Goal: Complete application form: Complete application form

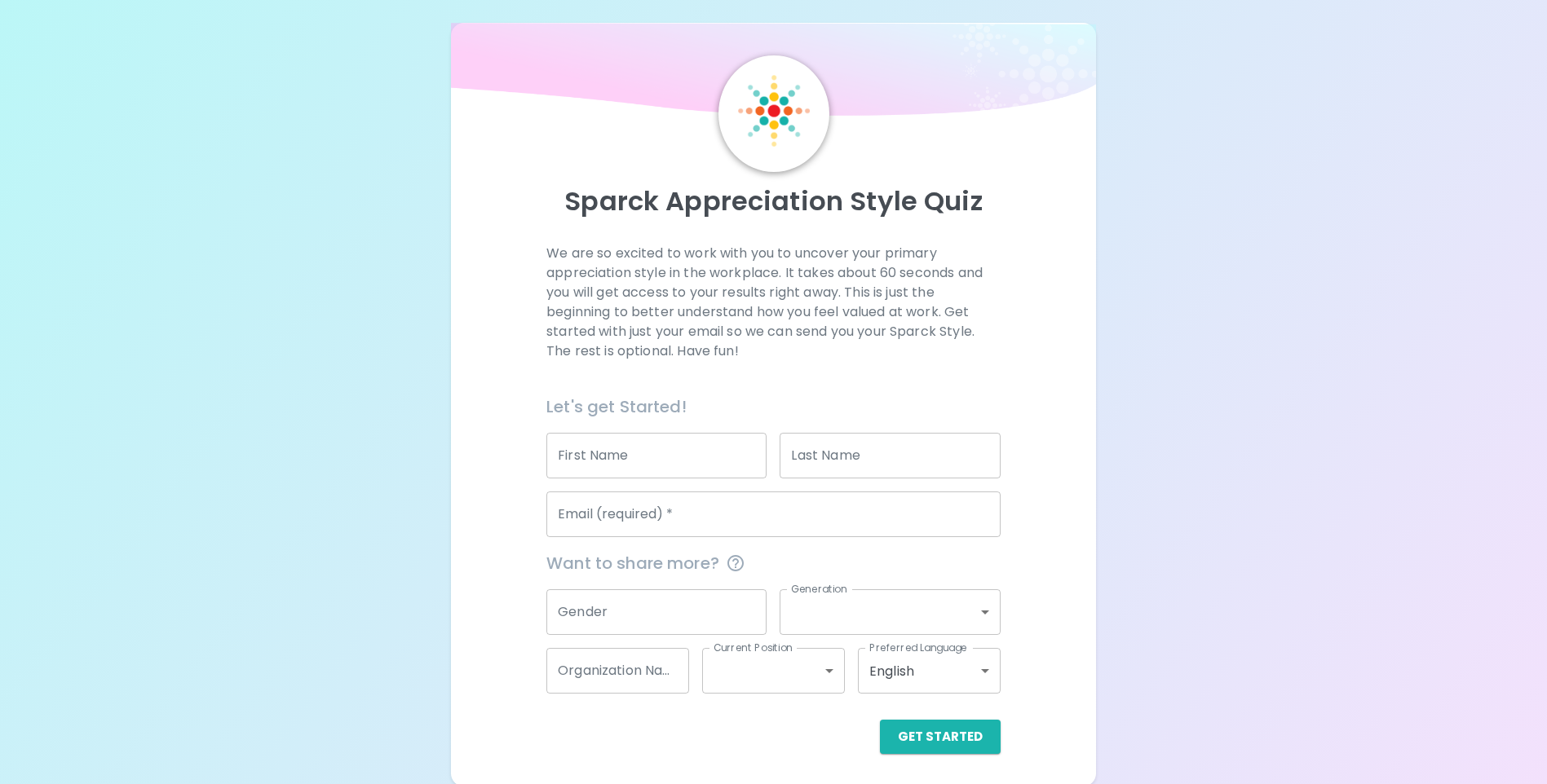
scroll to position [12, 0]
click at [616, 518] on div "Email (required)   * Email (required)   *" at bounding box center [774, 512] width 454 height 45
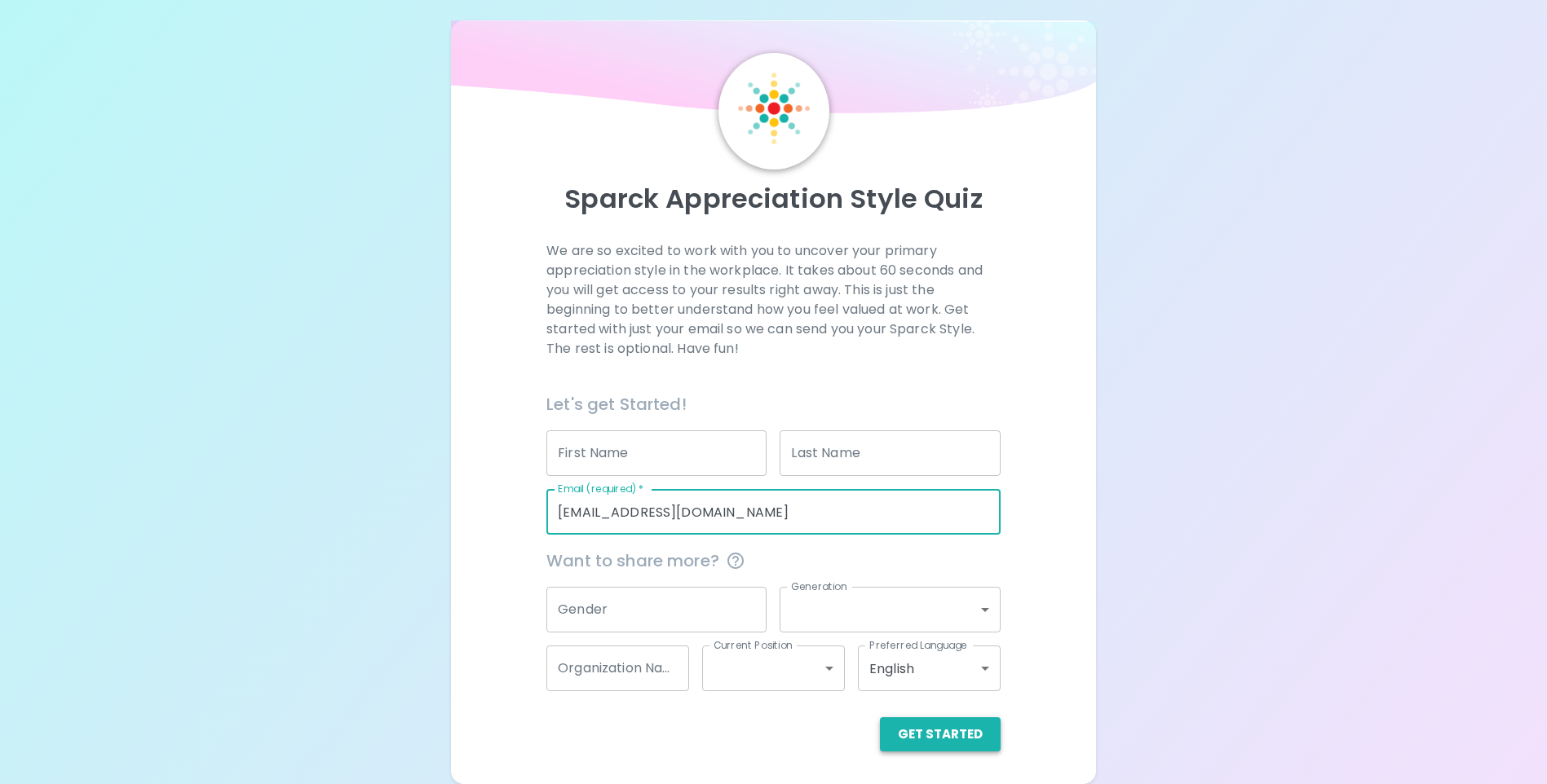
type input "[EMAIL_ADDRESS][DOMAIN_NAME]"
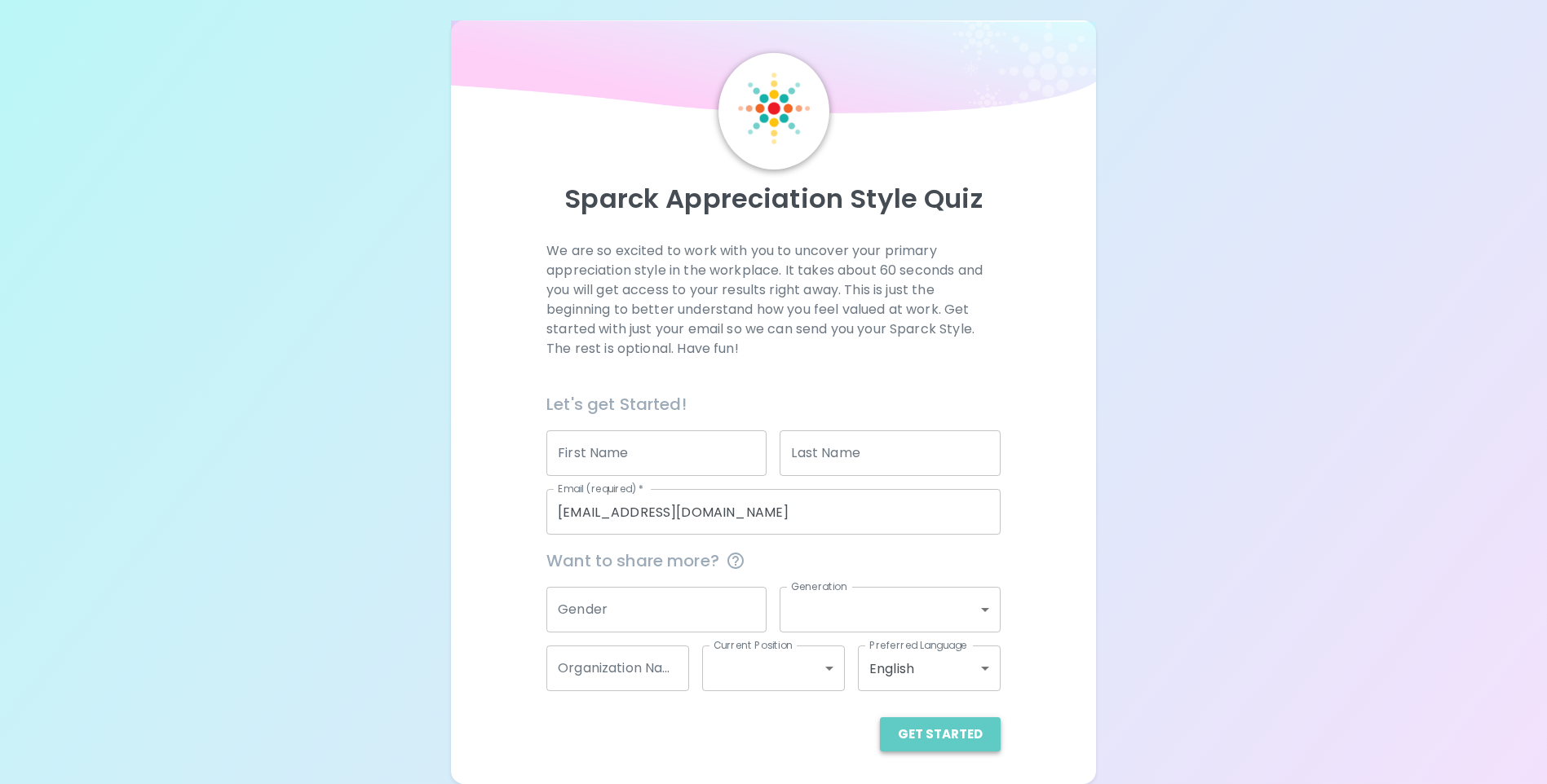
click at [948, 729] on button "Get Started" at bounding box center [940, 734] width 121 height 34
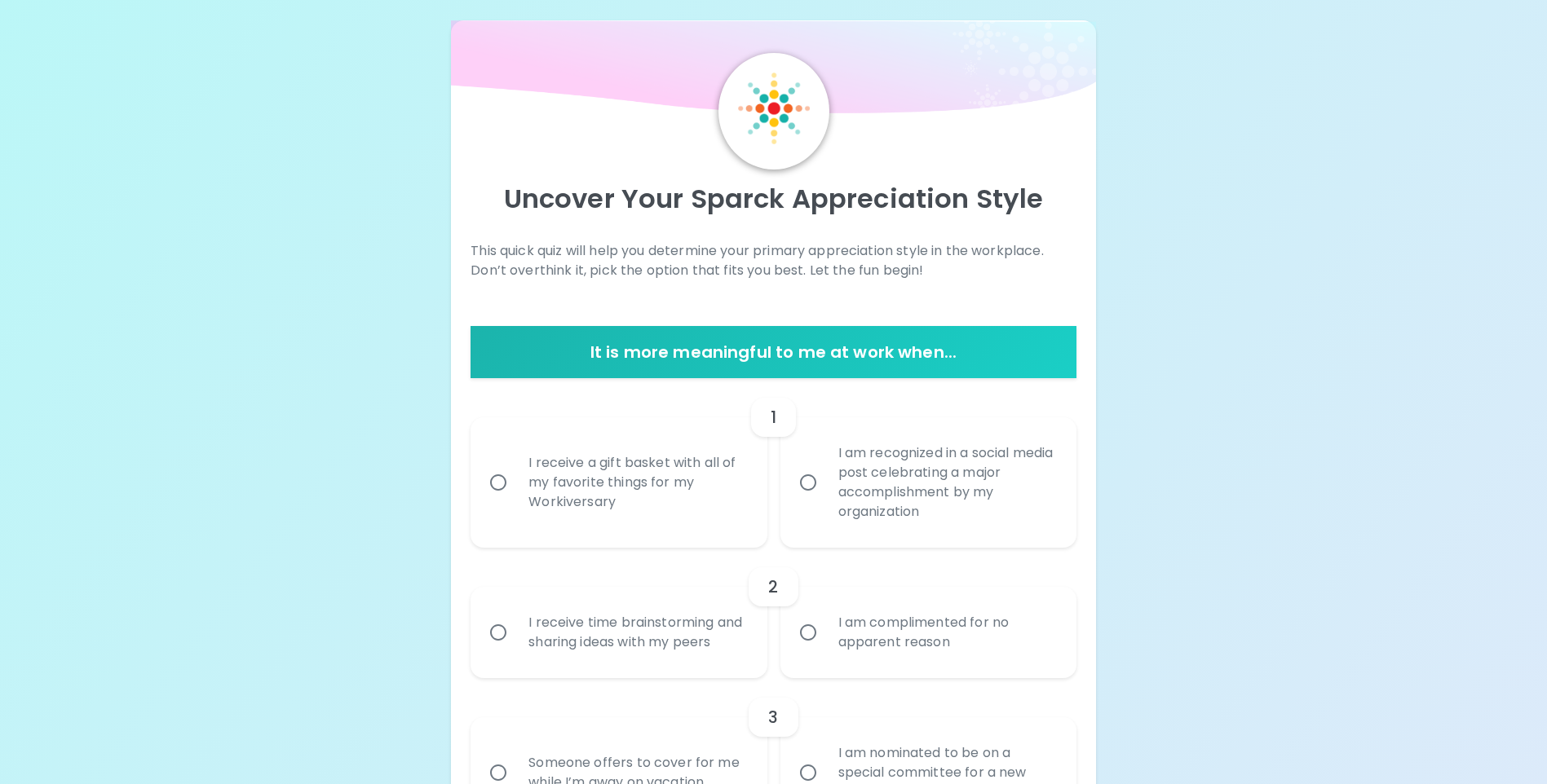
click at [500, 484] on input "I receive a gift basket with all of my favorite things for my Workiversary" at bounding box center [498, 482] width 34 height 34
radio input "true"
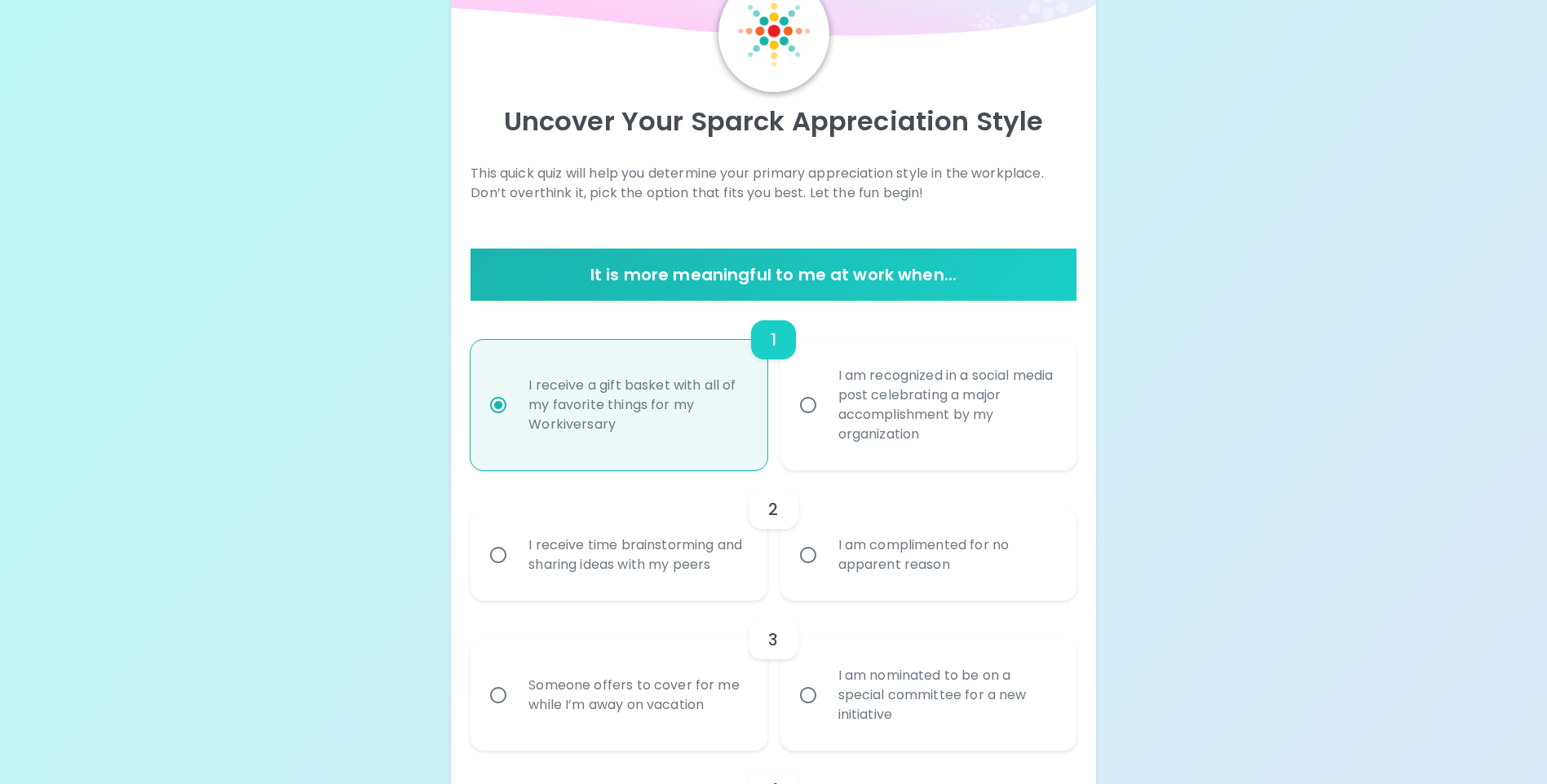
scroll to position [142, 0]
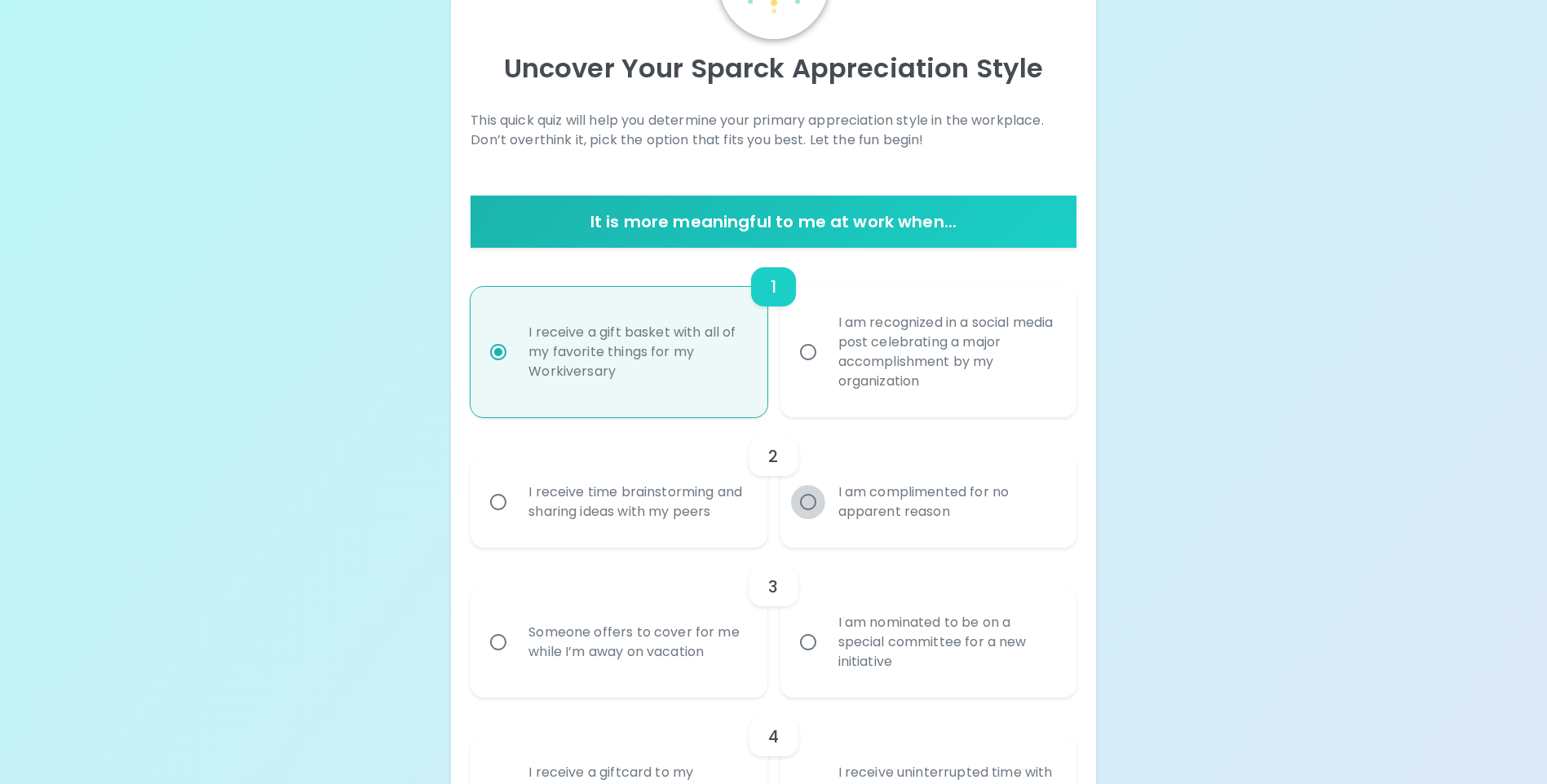
click at [808, 516] on input "I am complimented for no apparent reason" at bounding box center [808, 502] width 34 height 34
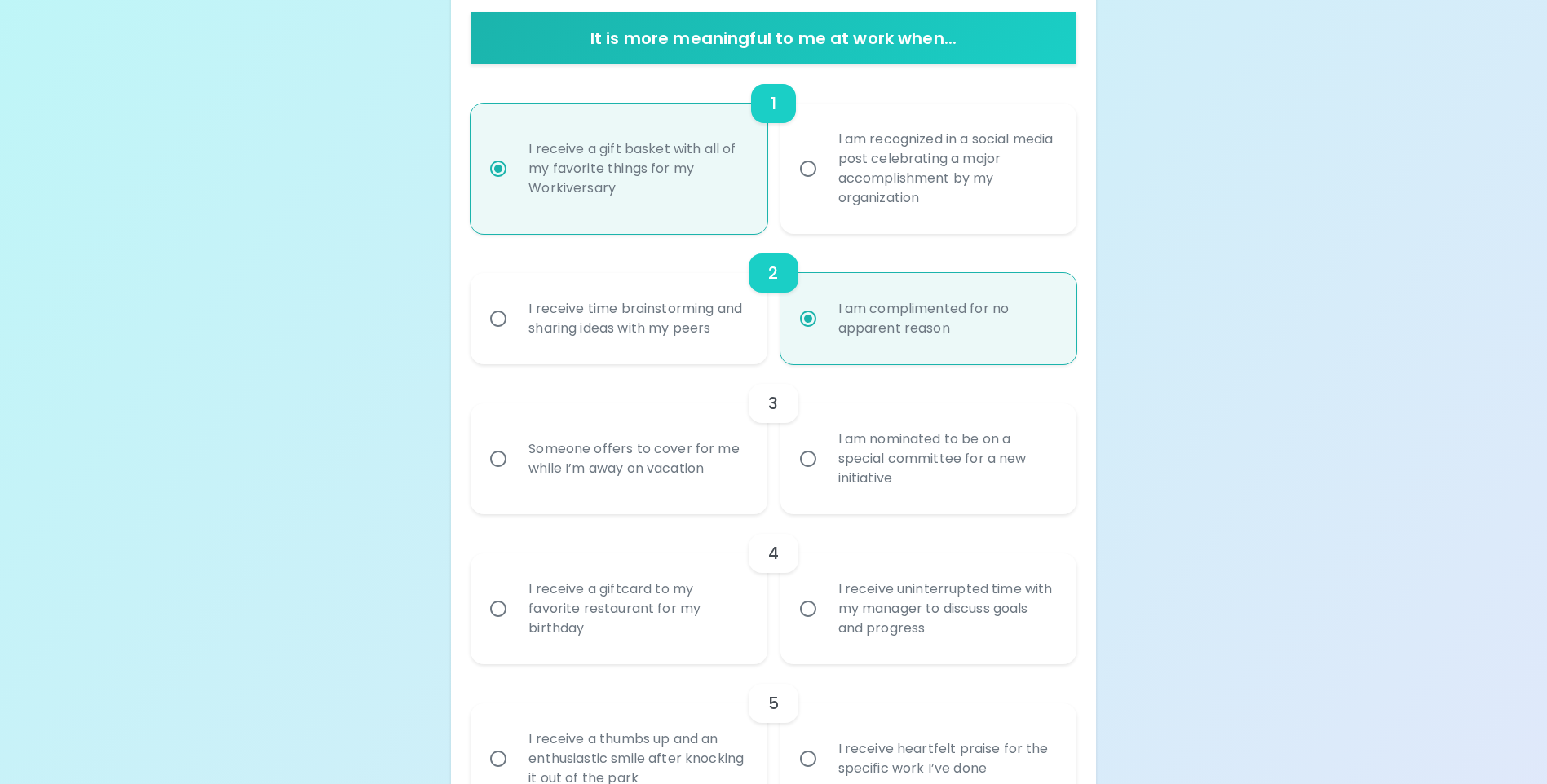
scroll to position [355, 0]
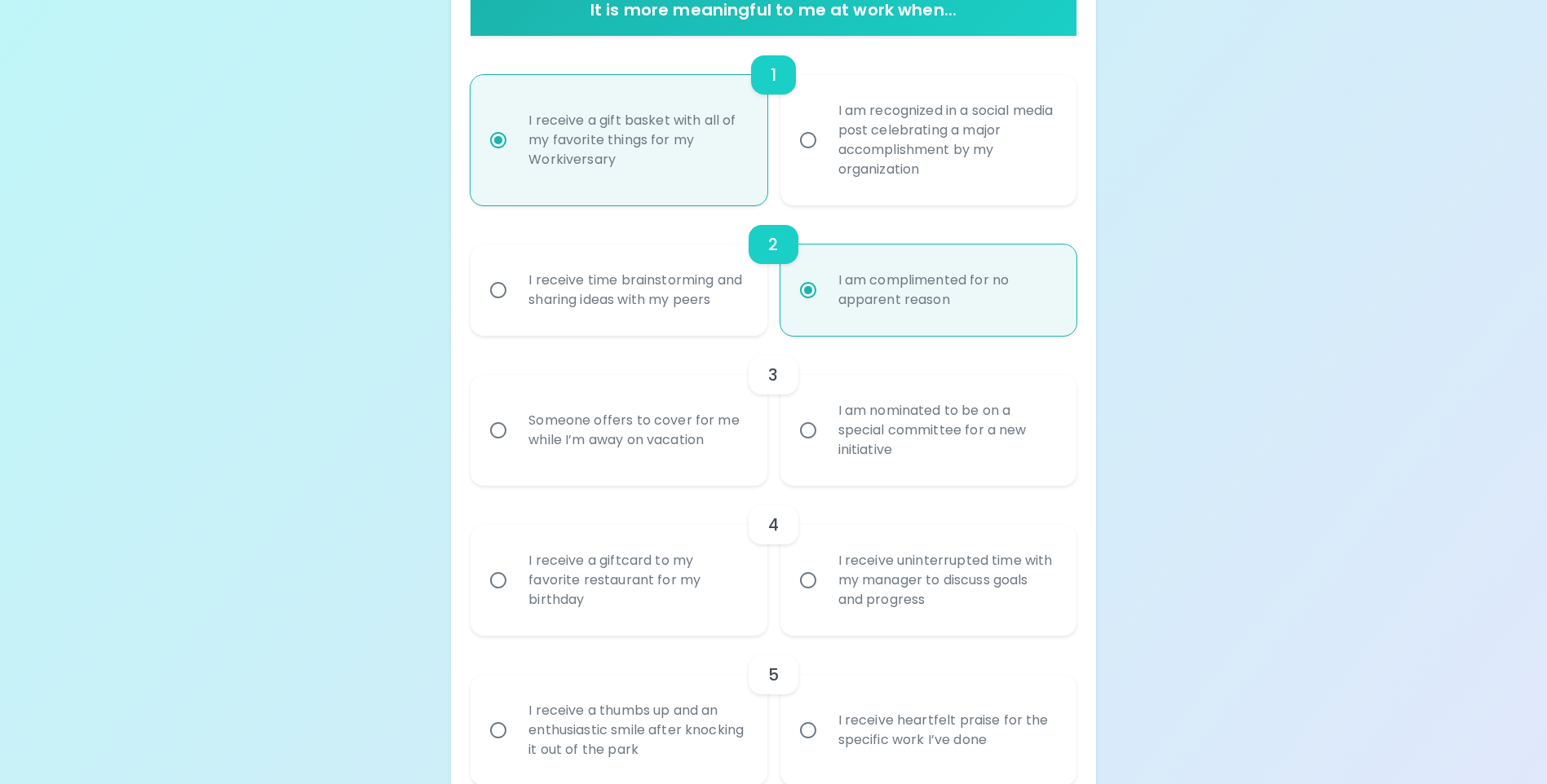
radio input "true"
click at [807, 448] on input "I am nominated to be on a special committee for a new initiative" at bounding box center [808, 430] width 34 height 34
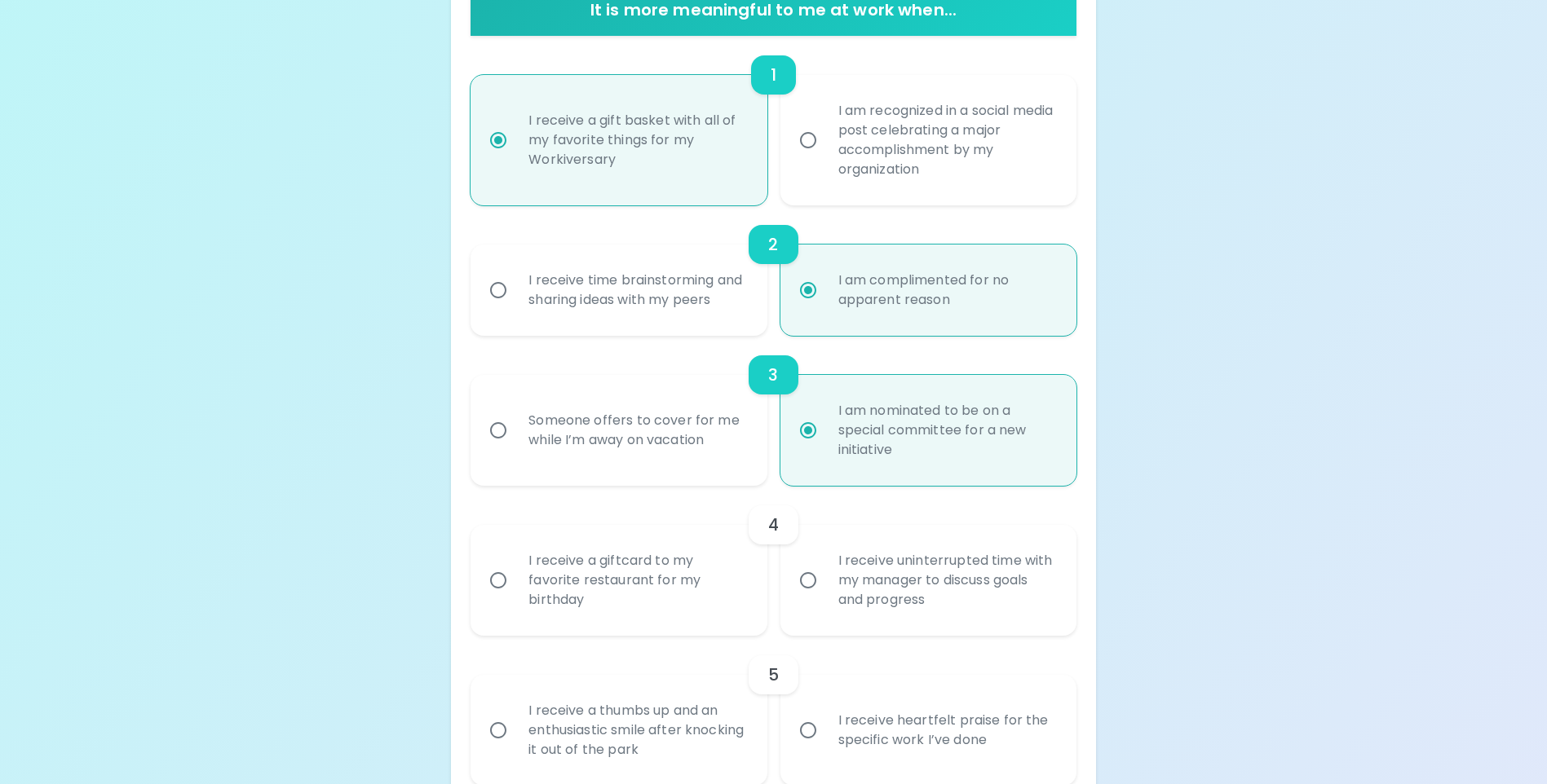
radio input "false"
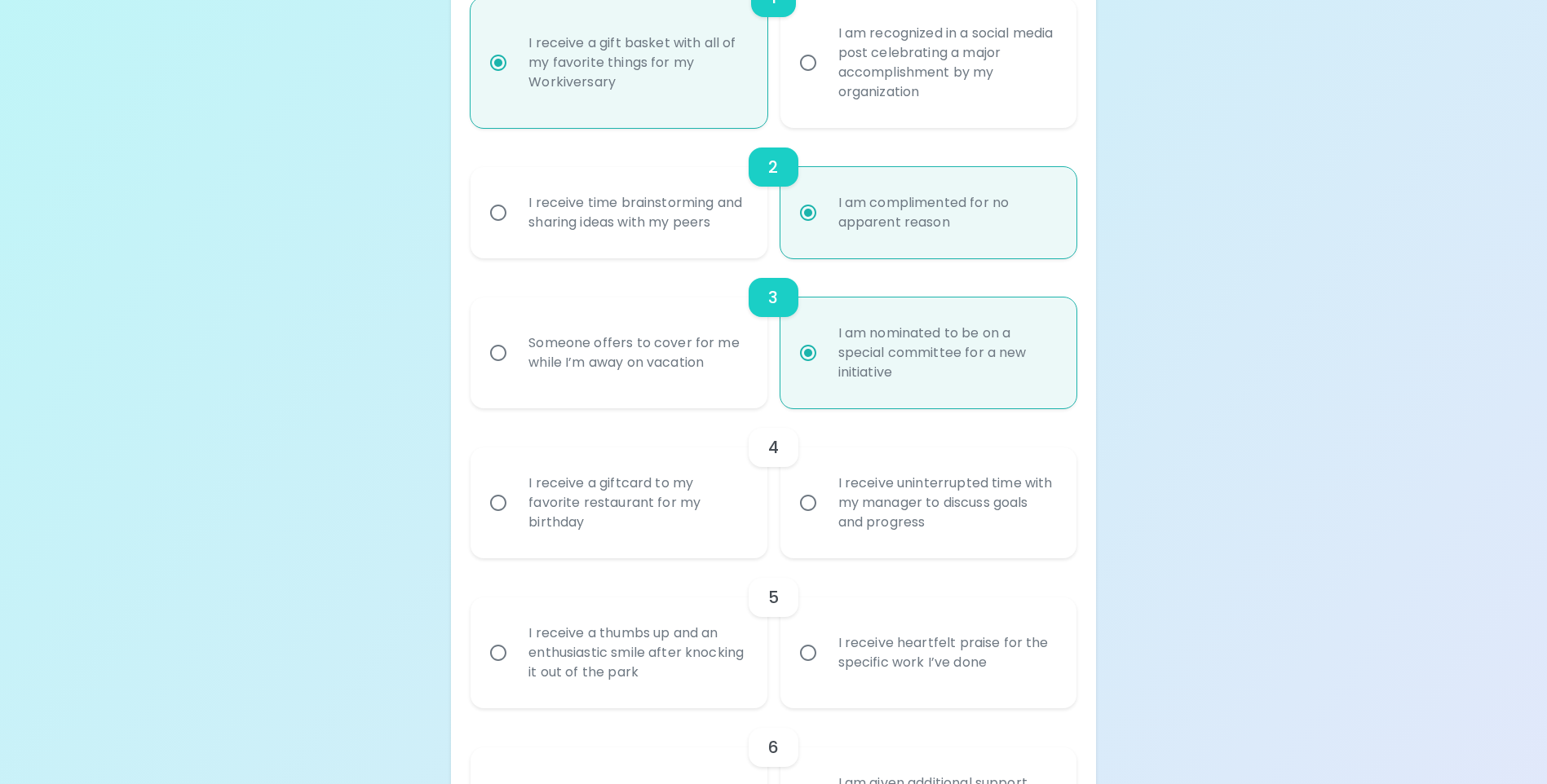
scroll to position [485, 0]
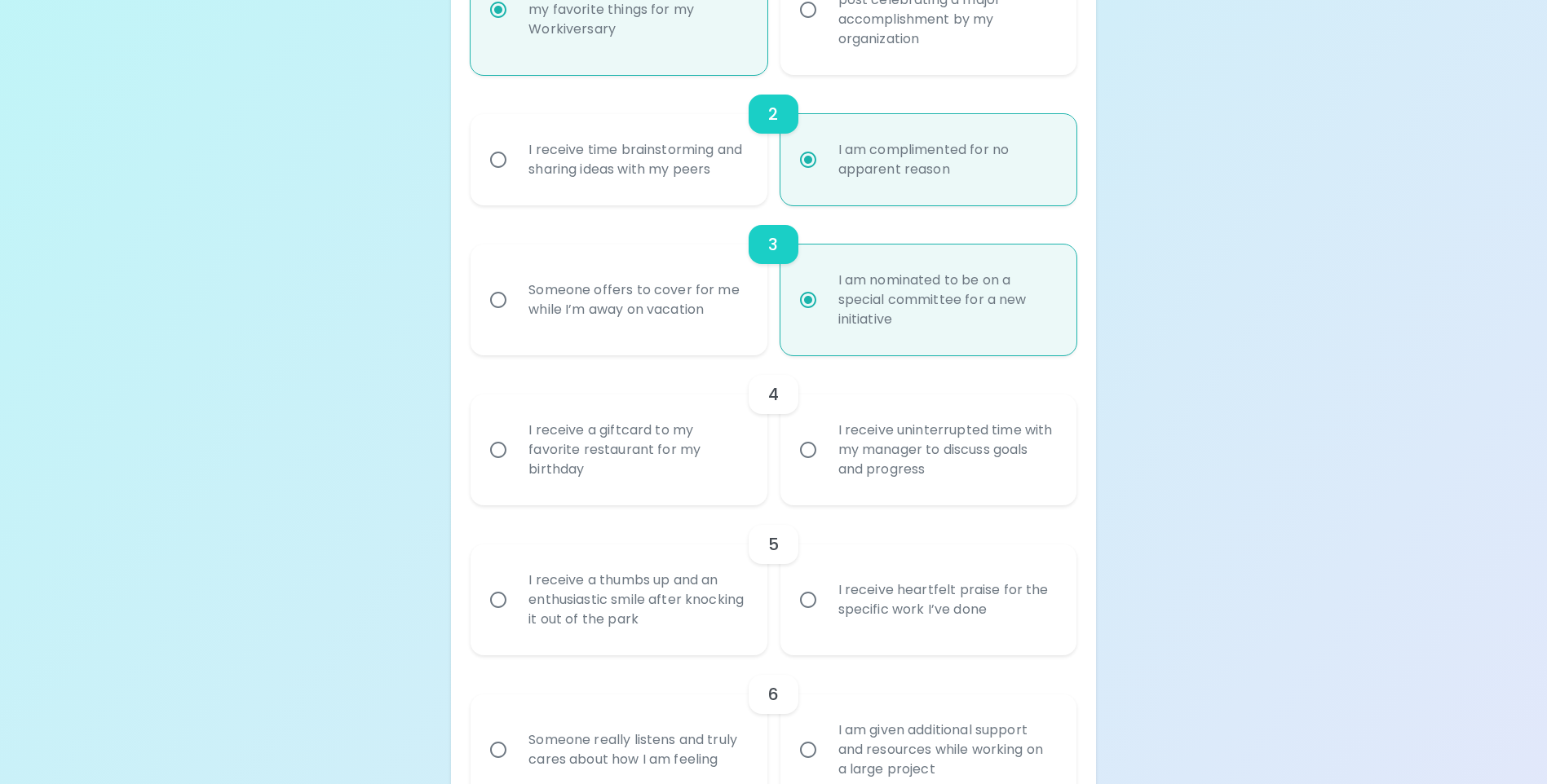
radio input "true"
click at [500, 467] on input "I receive a giftcard to my favorite restaurant for my birthday" at bounding box center [498, 450] width 34 height 34
radio input "false"
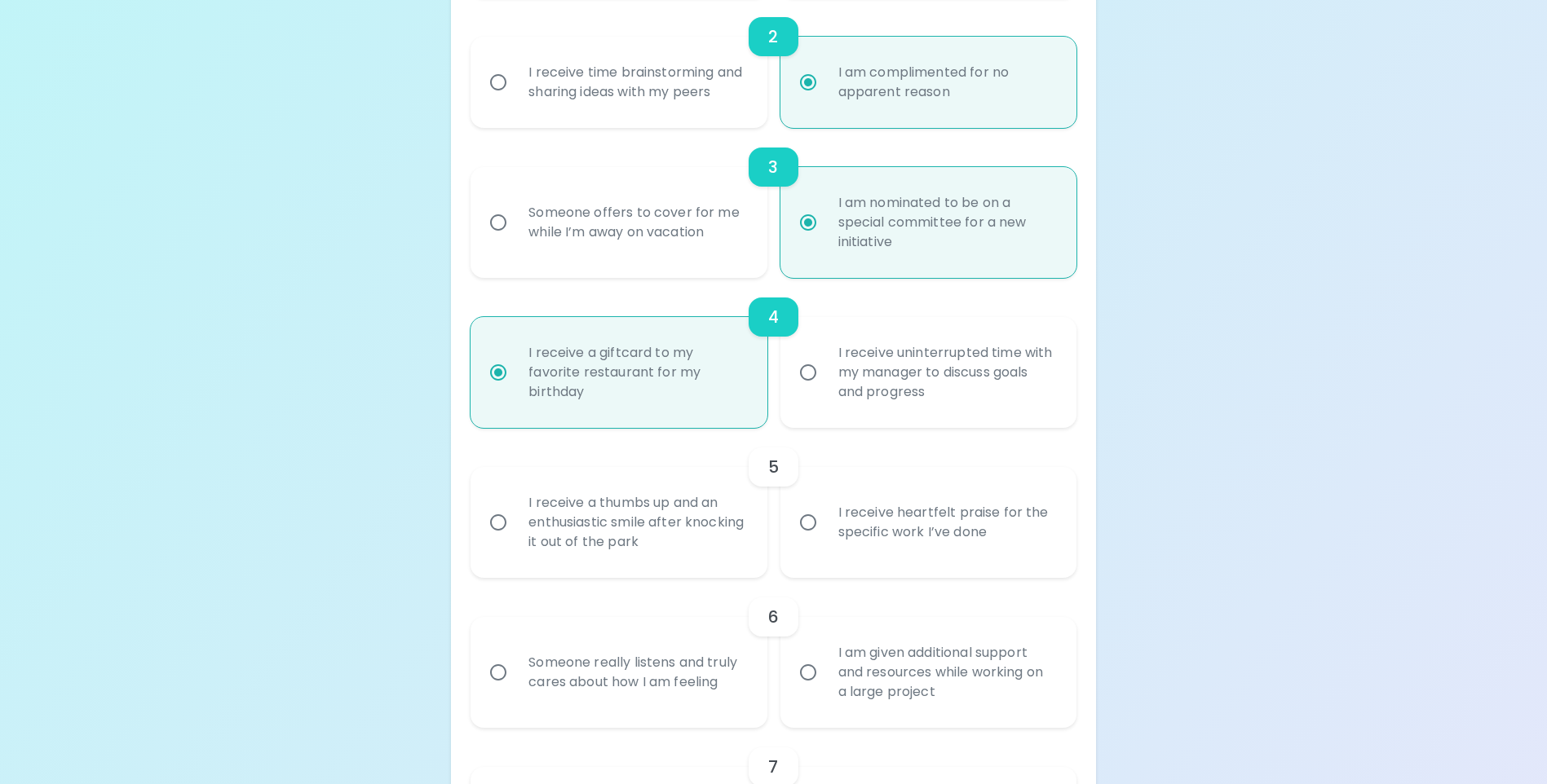
scroll to position [615, 0]
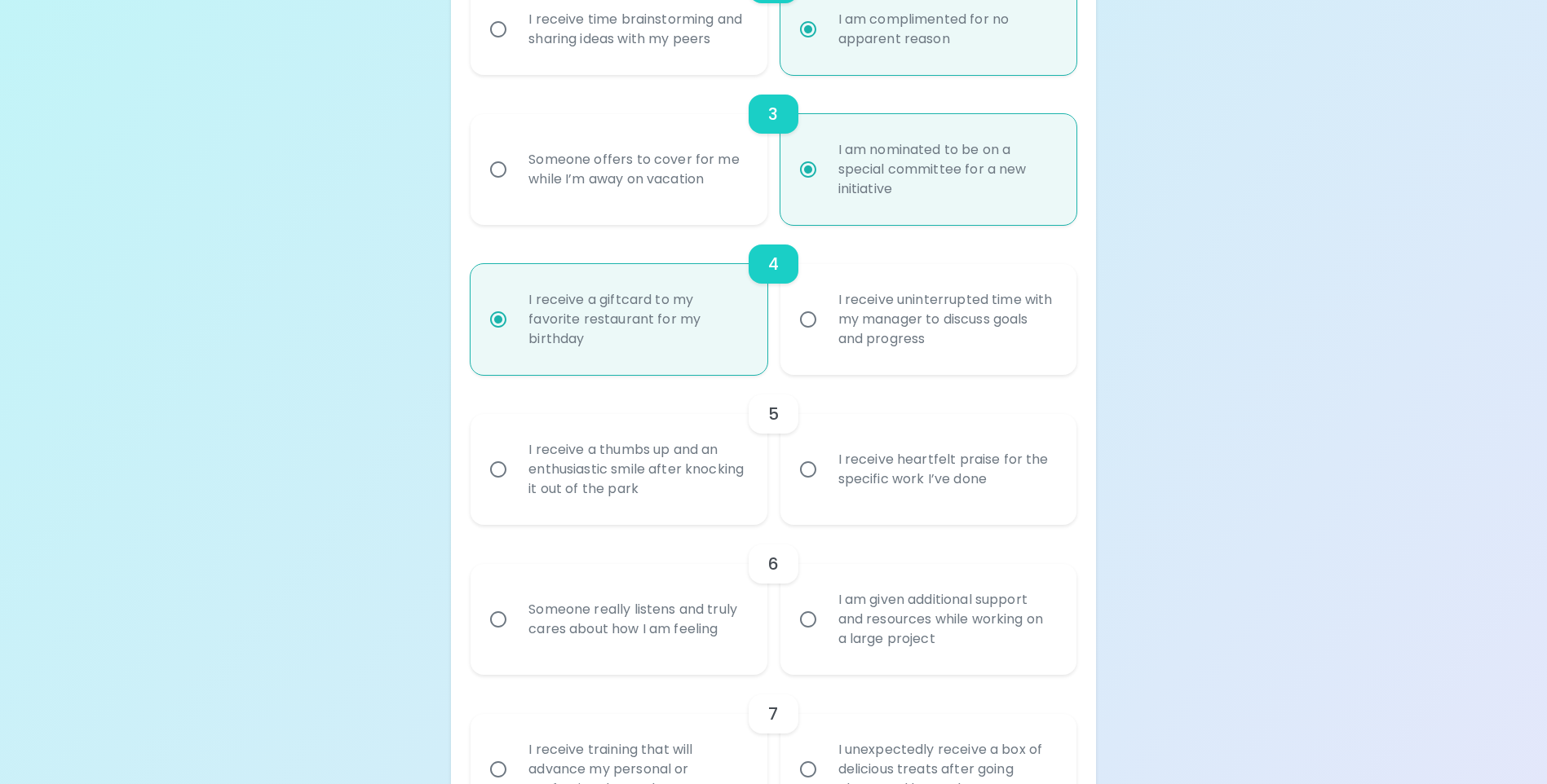
radio input "true"
click at [807, 486] on input "I receive heartfelt praise for the specific work I’ve done" at bounding box center [808, 470] width 34 height 34
radio input "false"
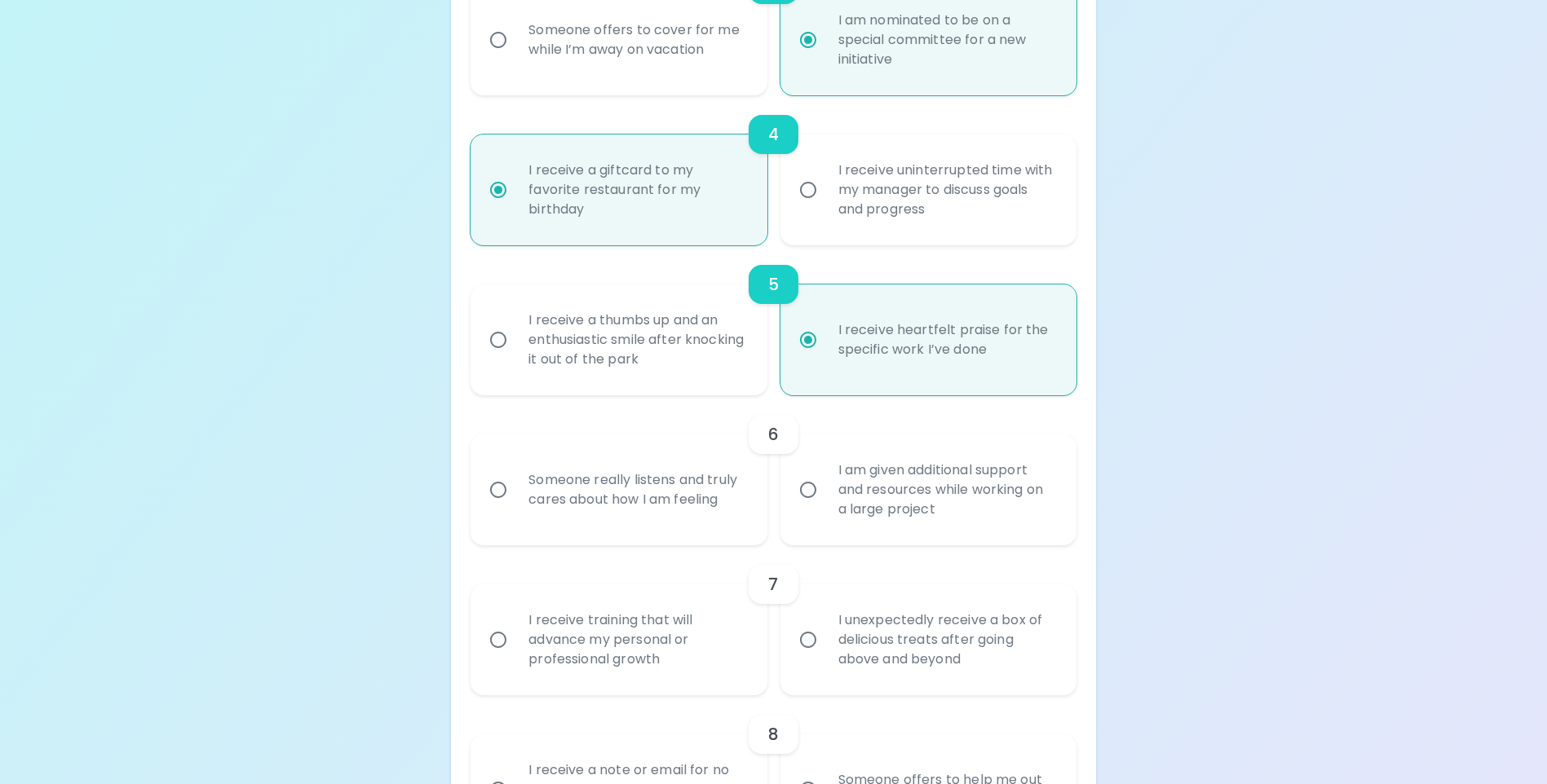
scroll to position [746, 0]
radio input "true"
click at [498, 506] on input "Someone really listens and truly cares about how I am feeling" at bounding box center [498, 488] width 34 height 34
radio input "false"
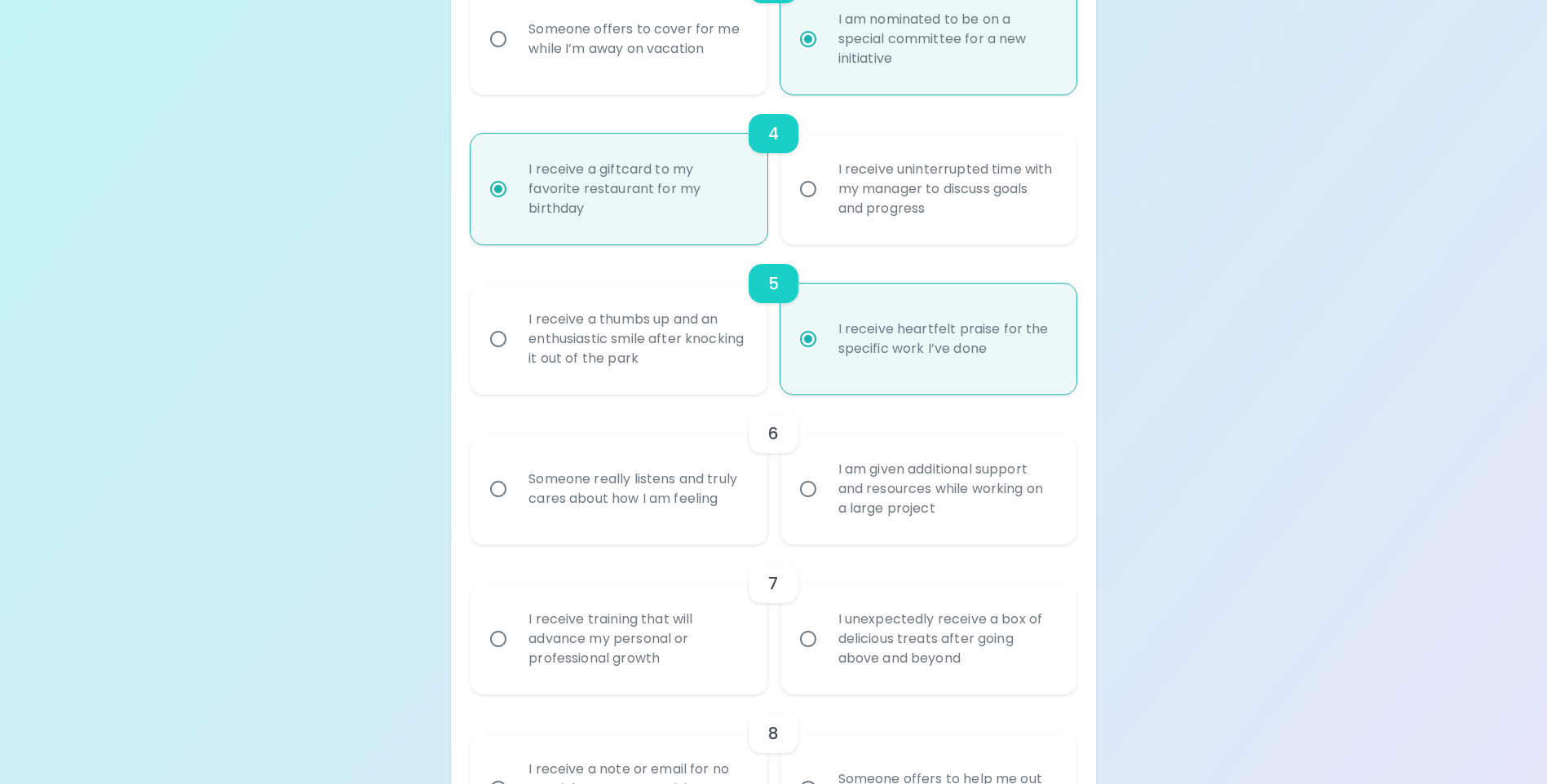
radio input "false"
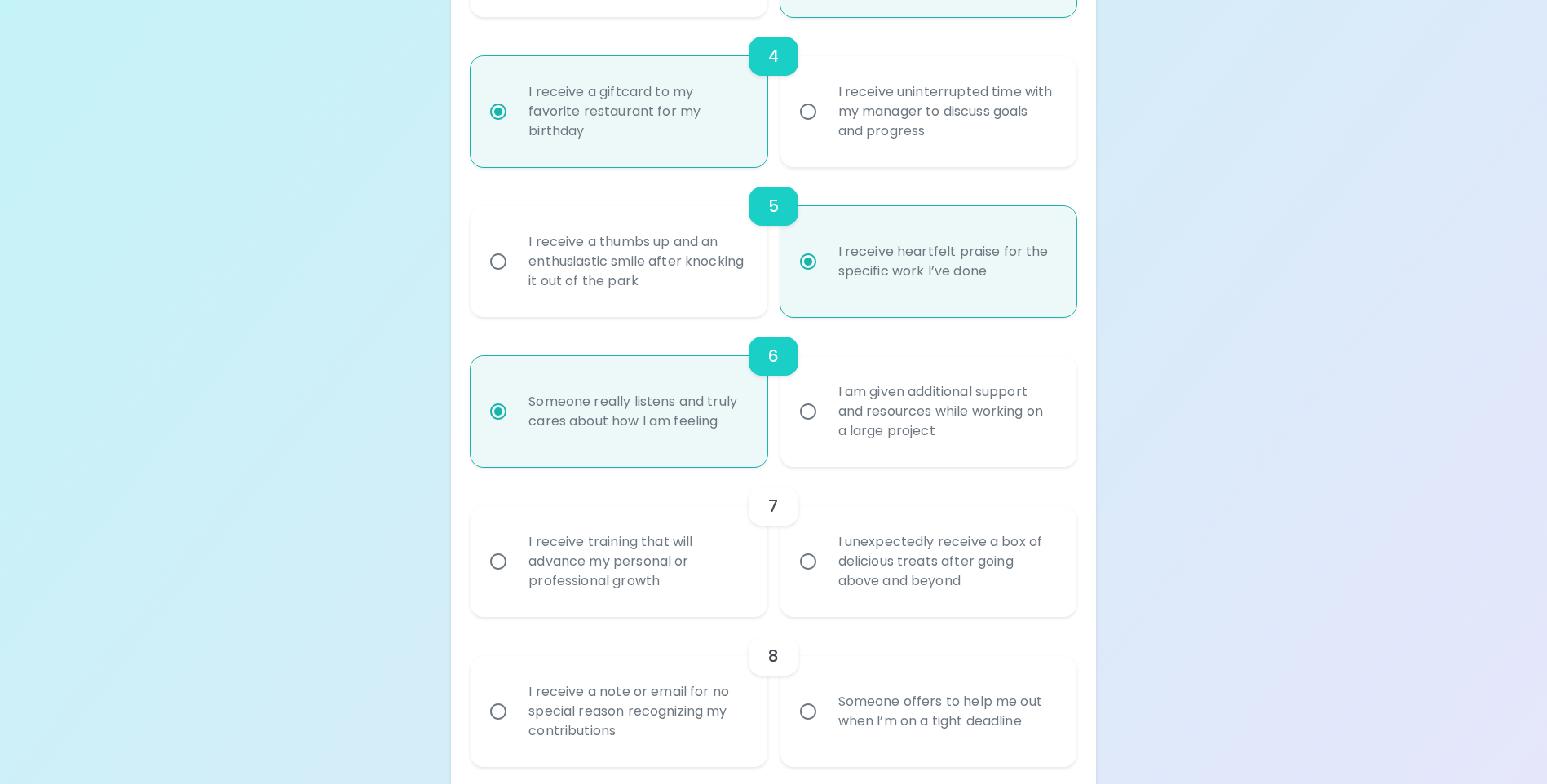
scroll to position [876, 0]
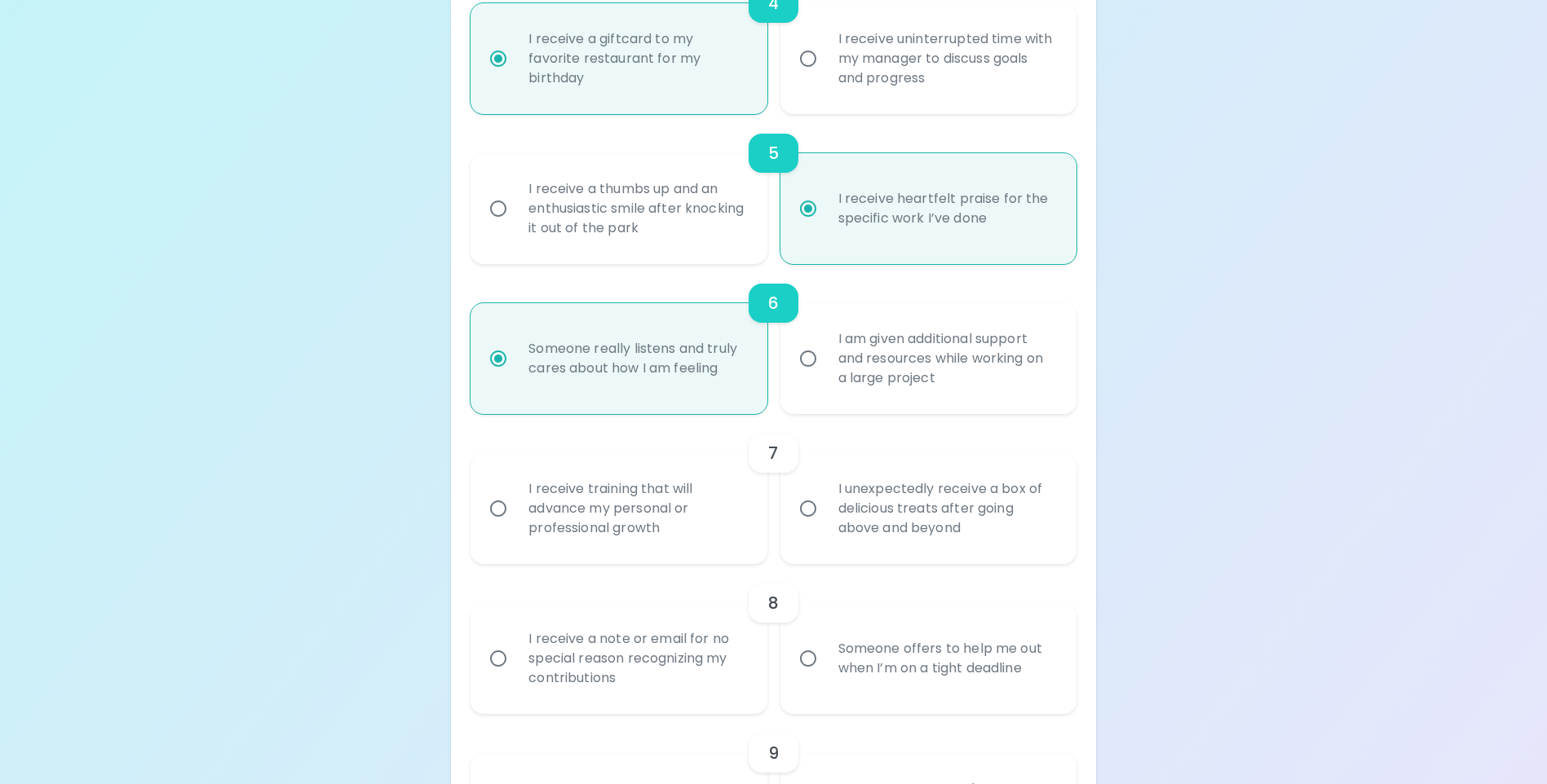
radio input "true"
click at [504, 526] on input "I receive training that will advance my personal or professional growth" at bounding box center [498, 508] width 34 height 34
radio input "false"
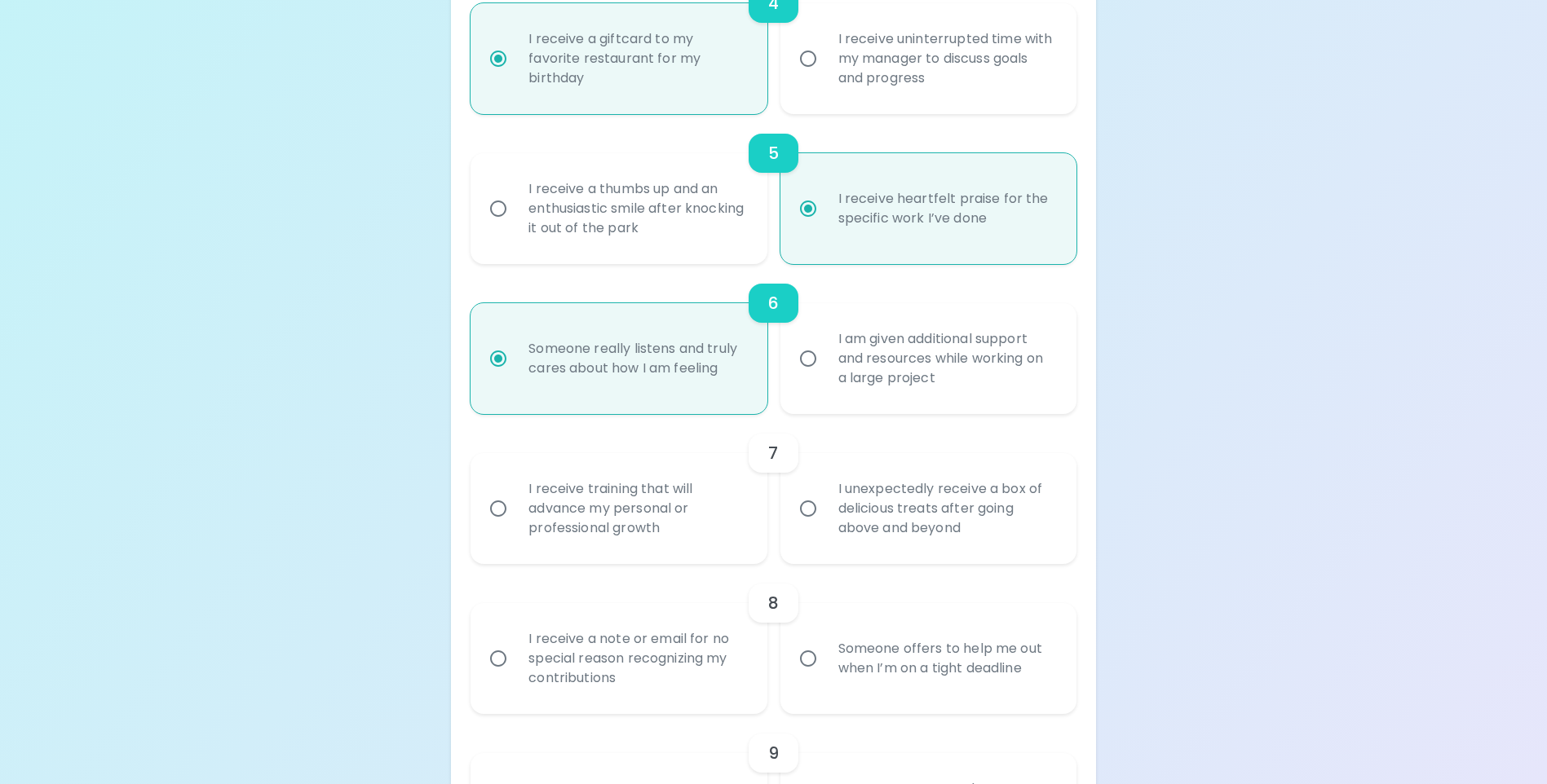
radio input "false"
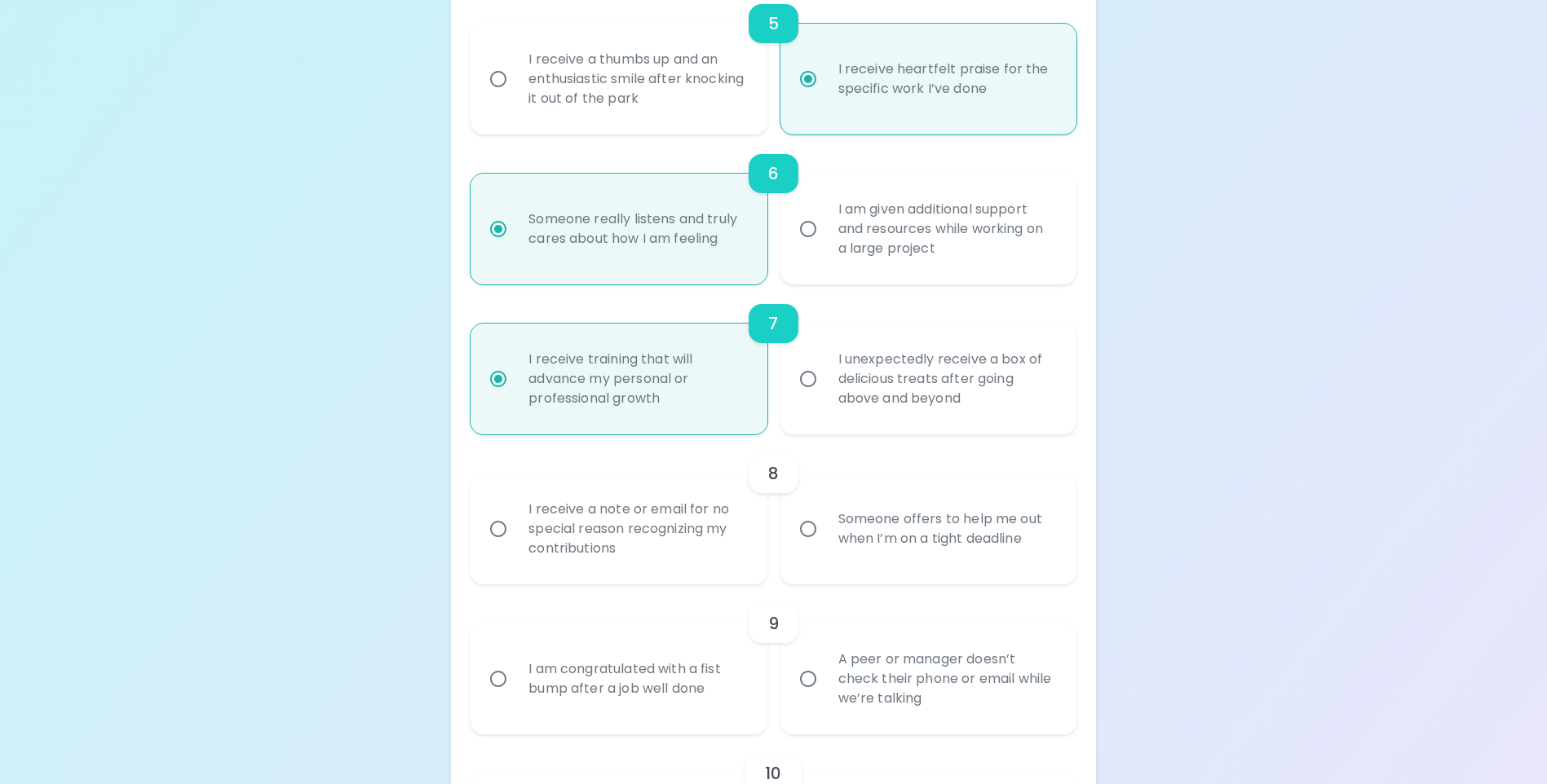
scroll to position [1007, 0]
radio input "true"
click at [500, 545] on input "I receive a note or email for no special reason recognizing my contributions" at bounding box center [498, 528] width 34 height 34
radio input "false"
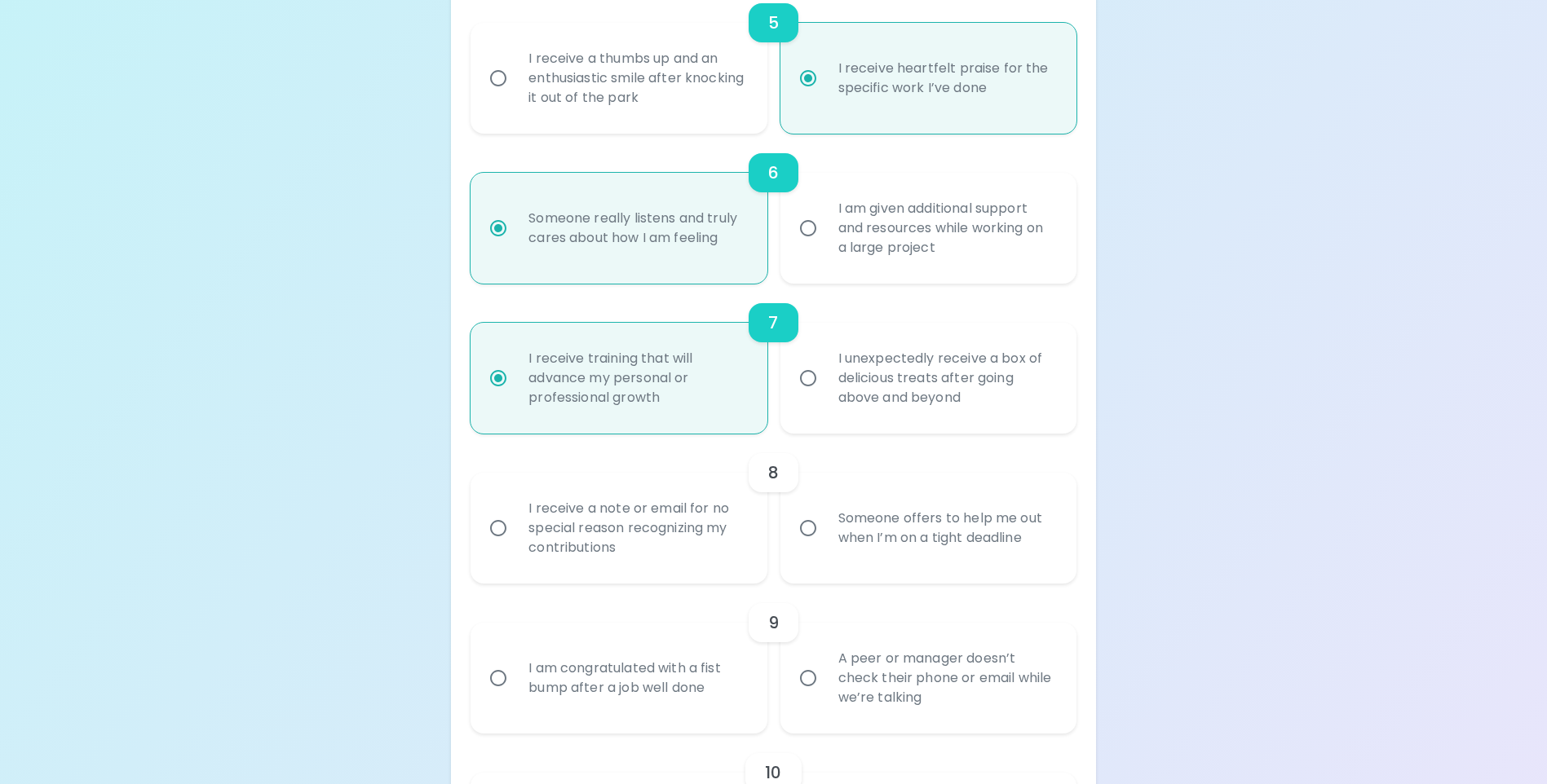
radio input "false"
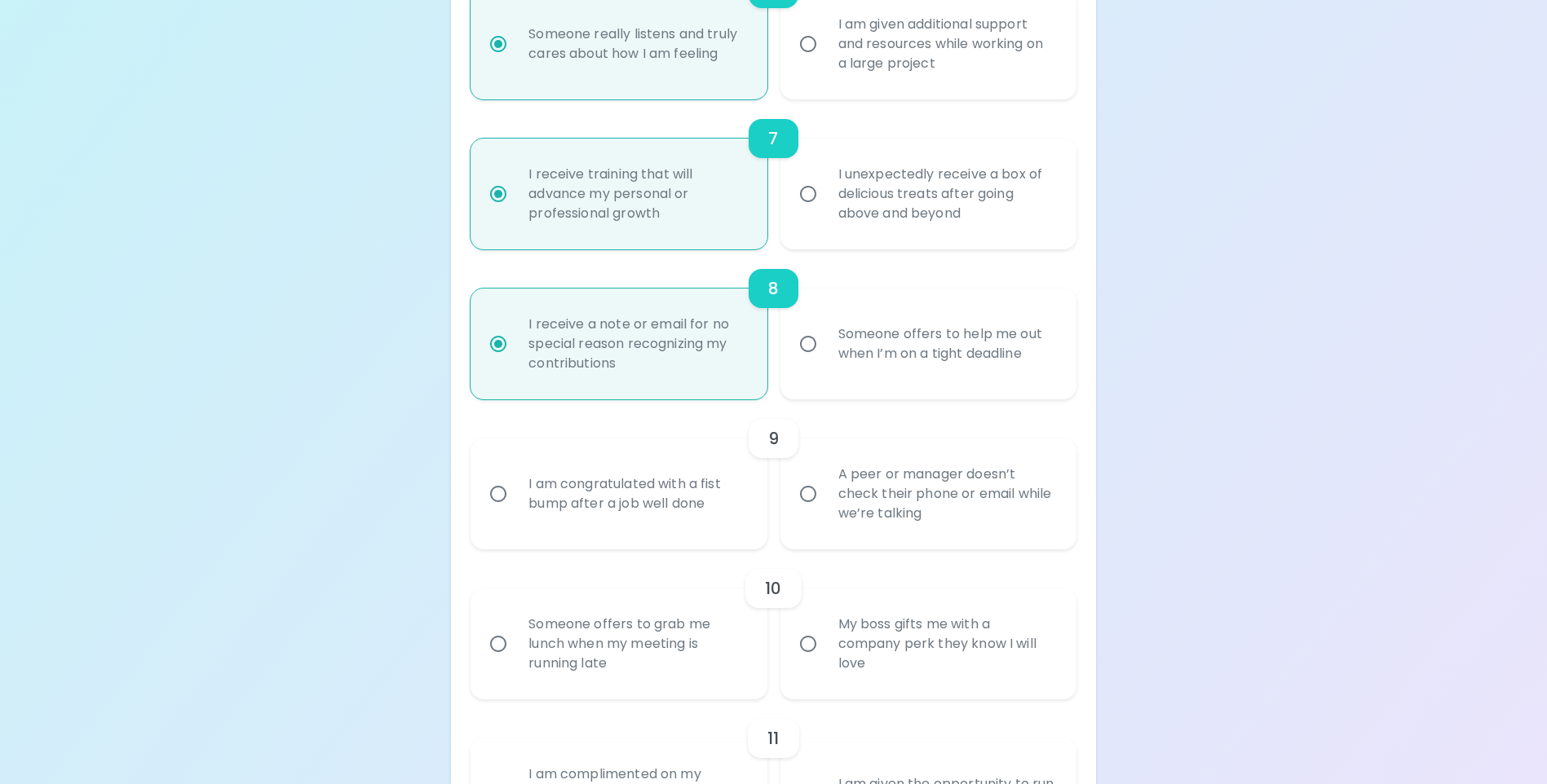
scroll to position [1218, 0]
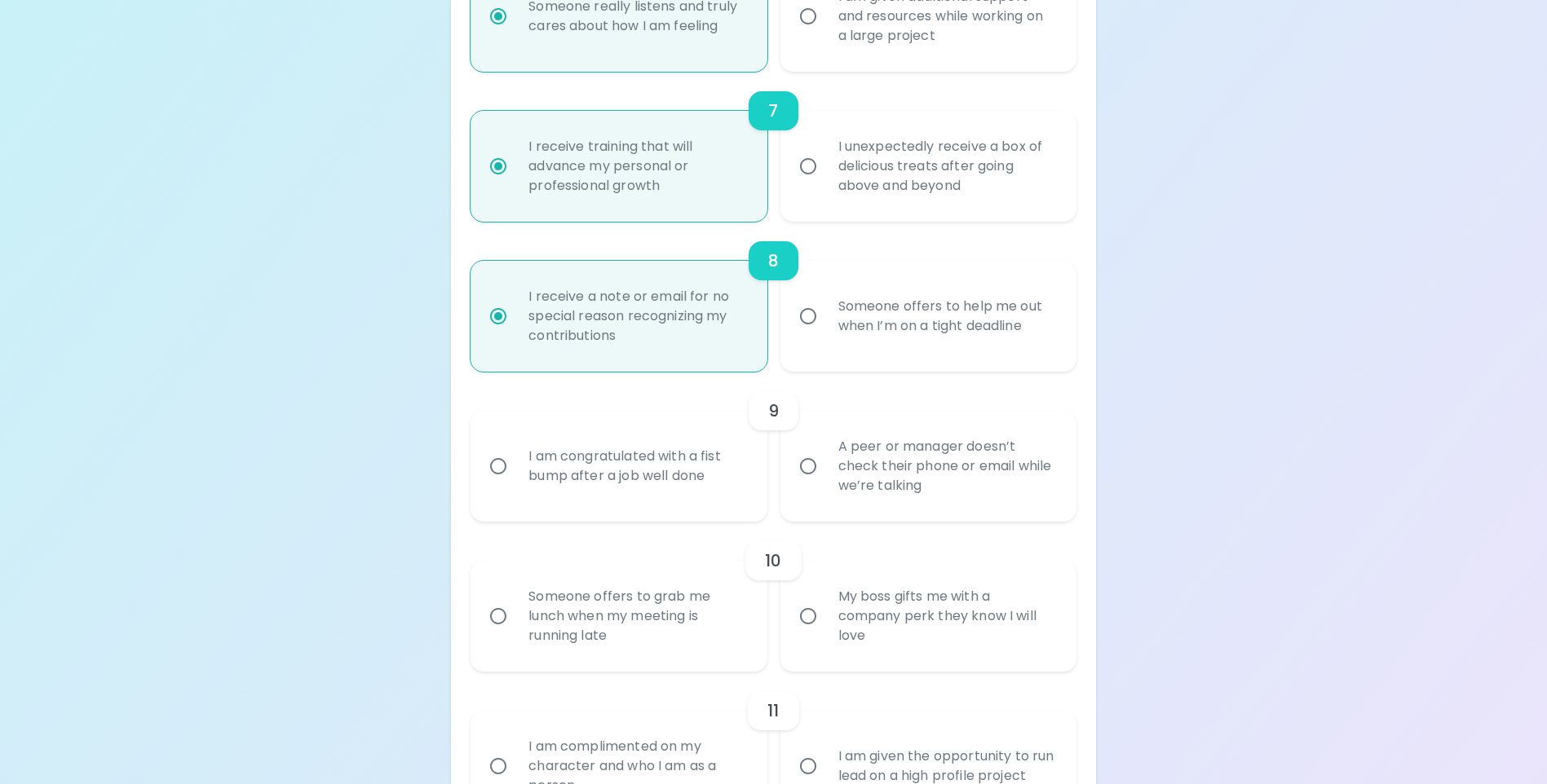
radio input "true"
click at [805, 483] on input "A peer or manager doesn’t check their phone or email while we’re talking" at bounding box center [808, 466] width 34 height 34
radio input "false"
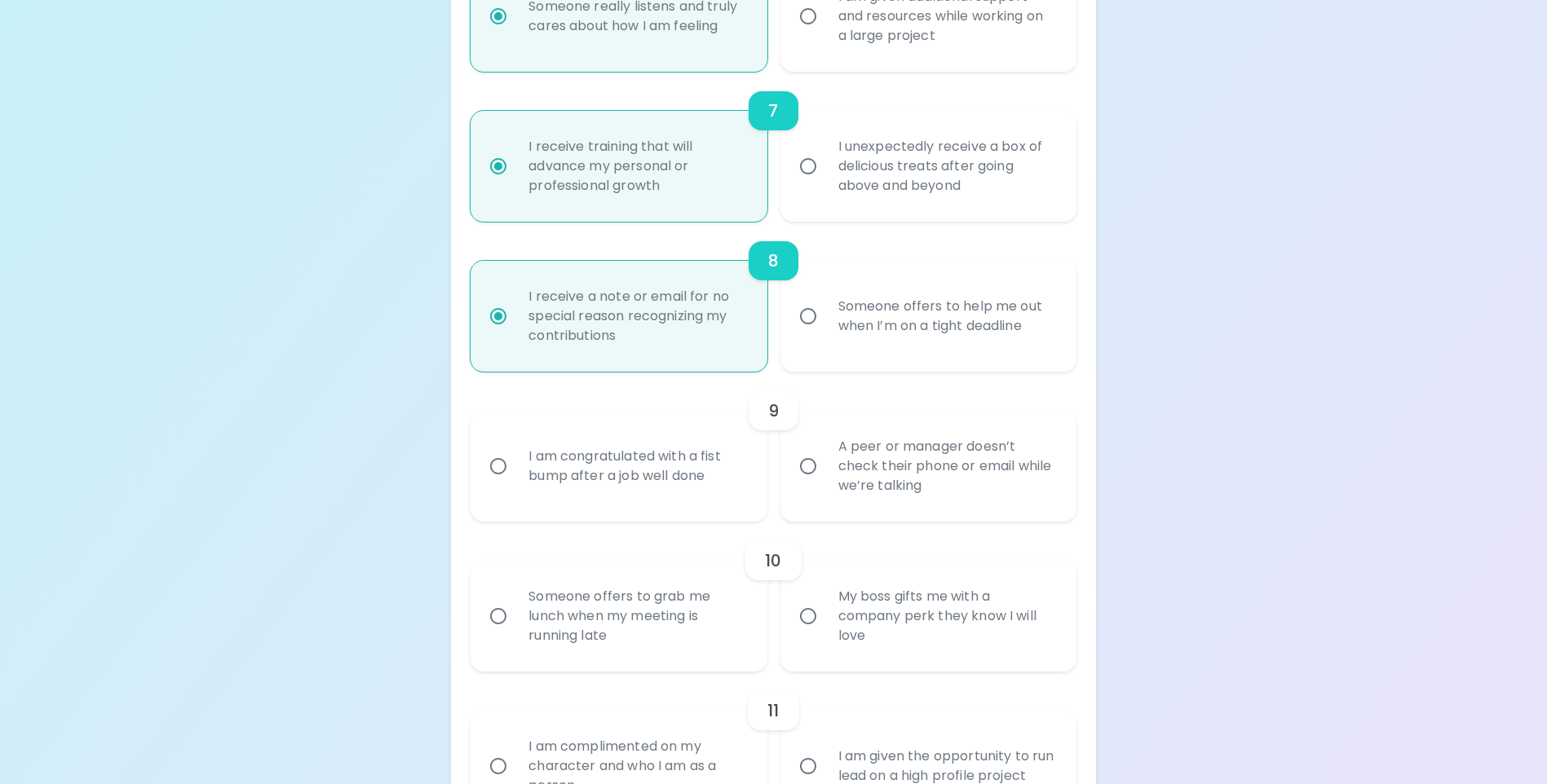
radio input "false"
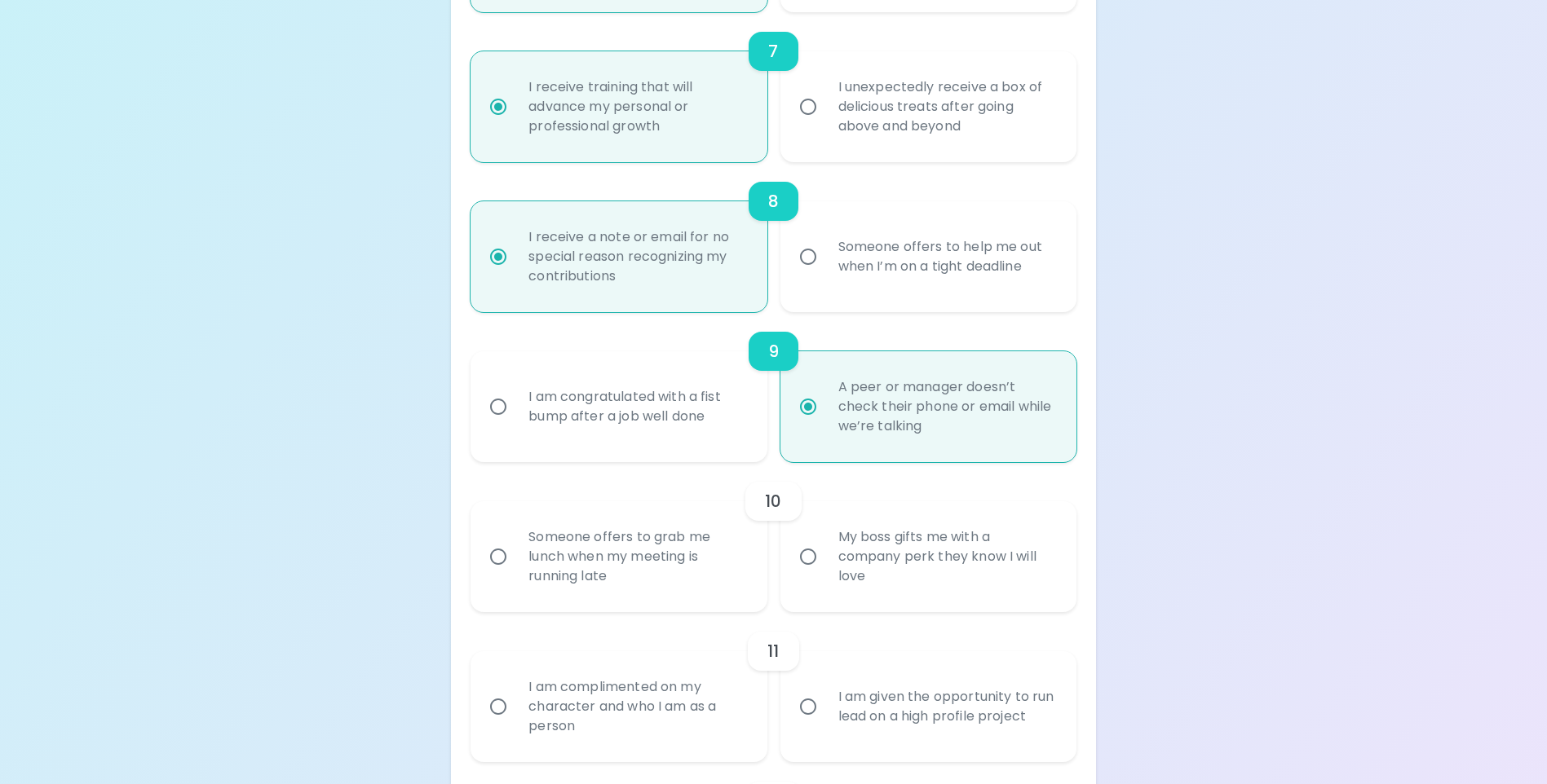
scroll to position [1349, 0]
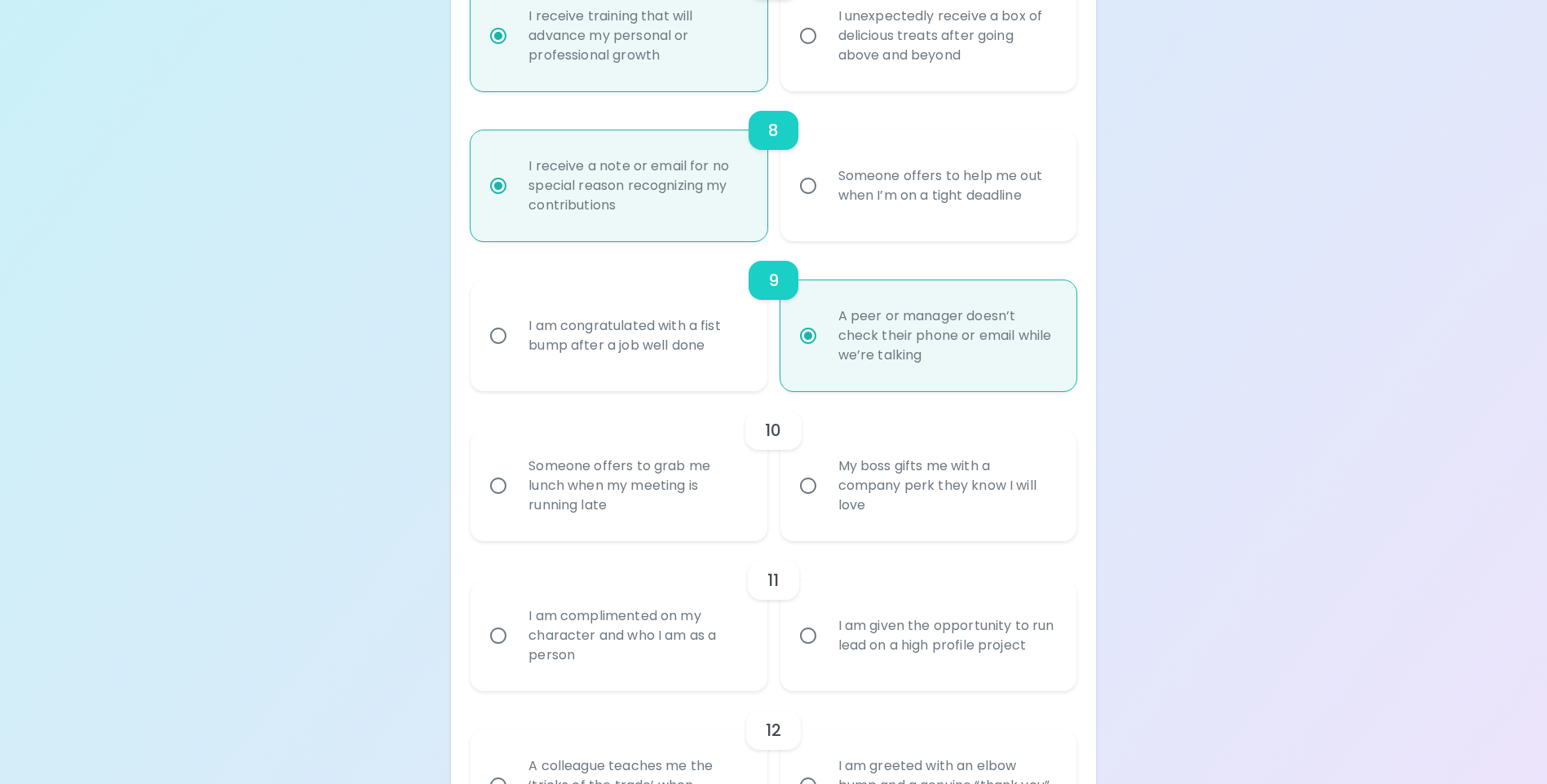
radio input "true"
click at [807, 653] on input "I am given the opportunity to run lead on a high profile project" at bounding box center [808, 636] width 34 height 34
radio input "false"
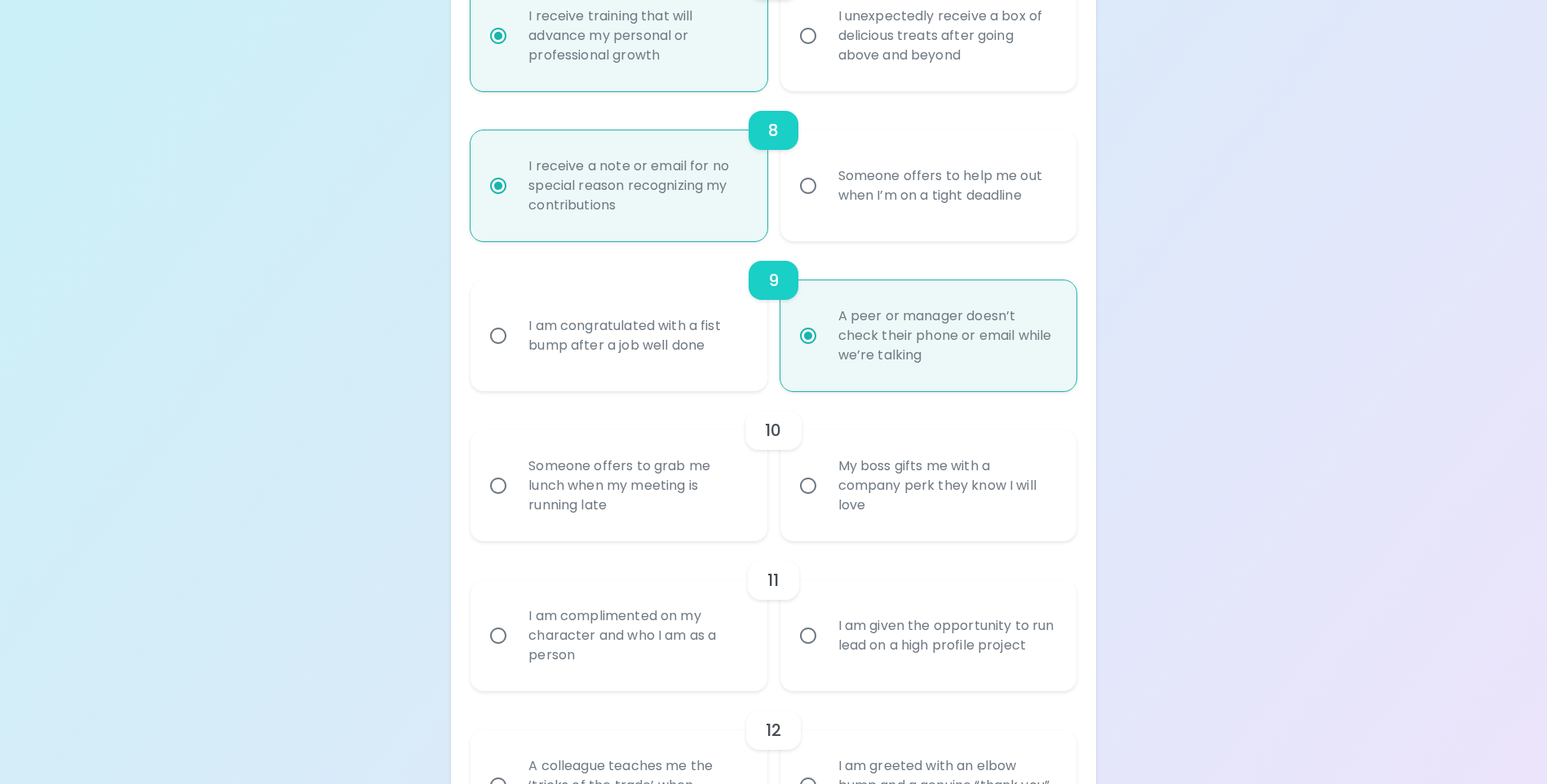
radio input "false"
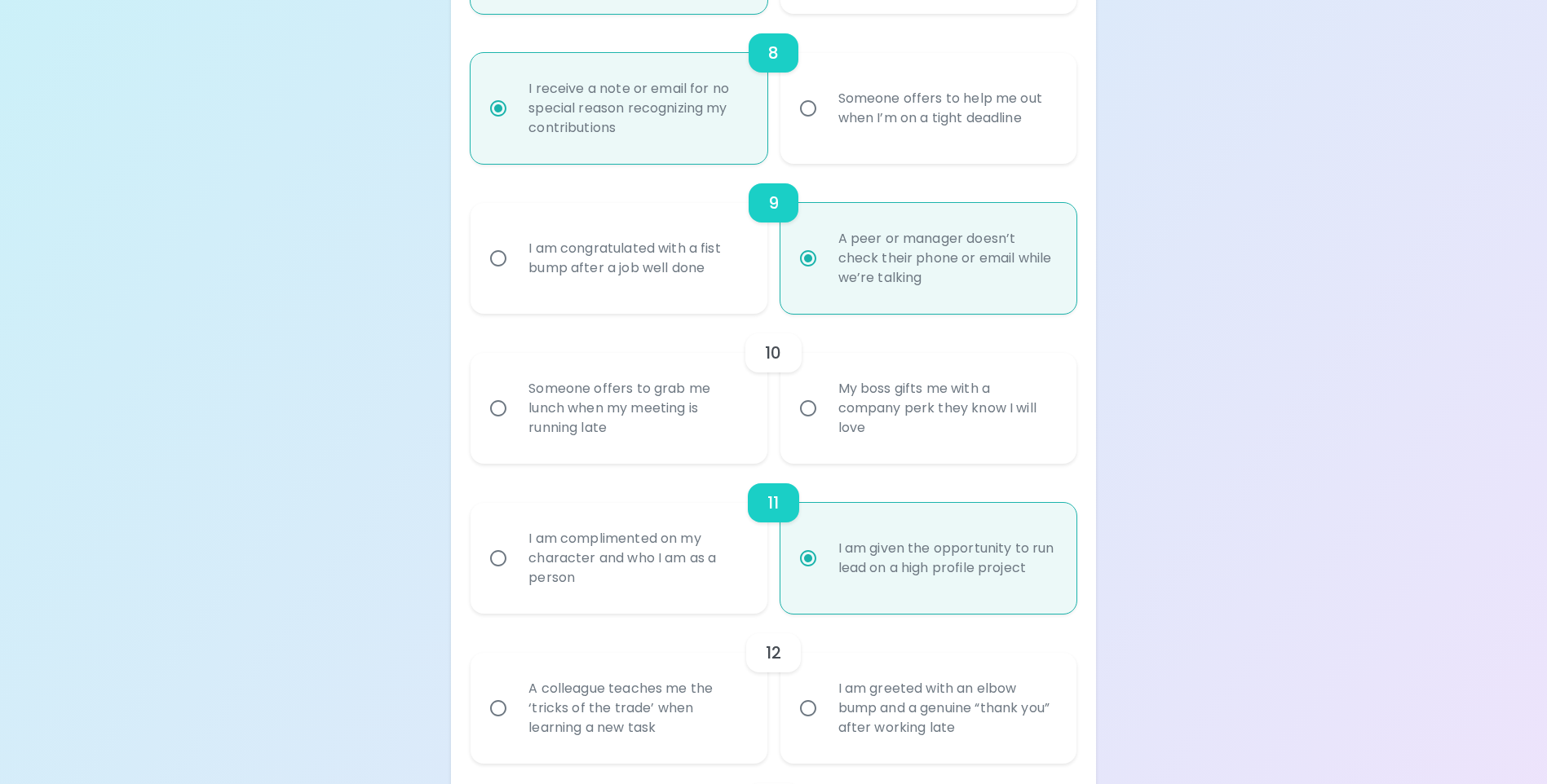
scroll to position [1480, 0]
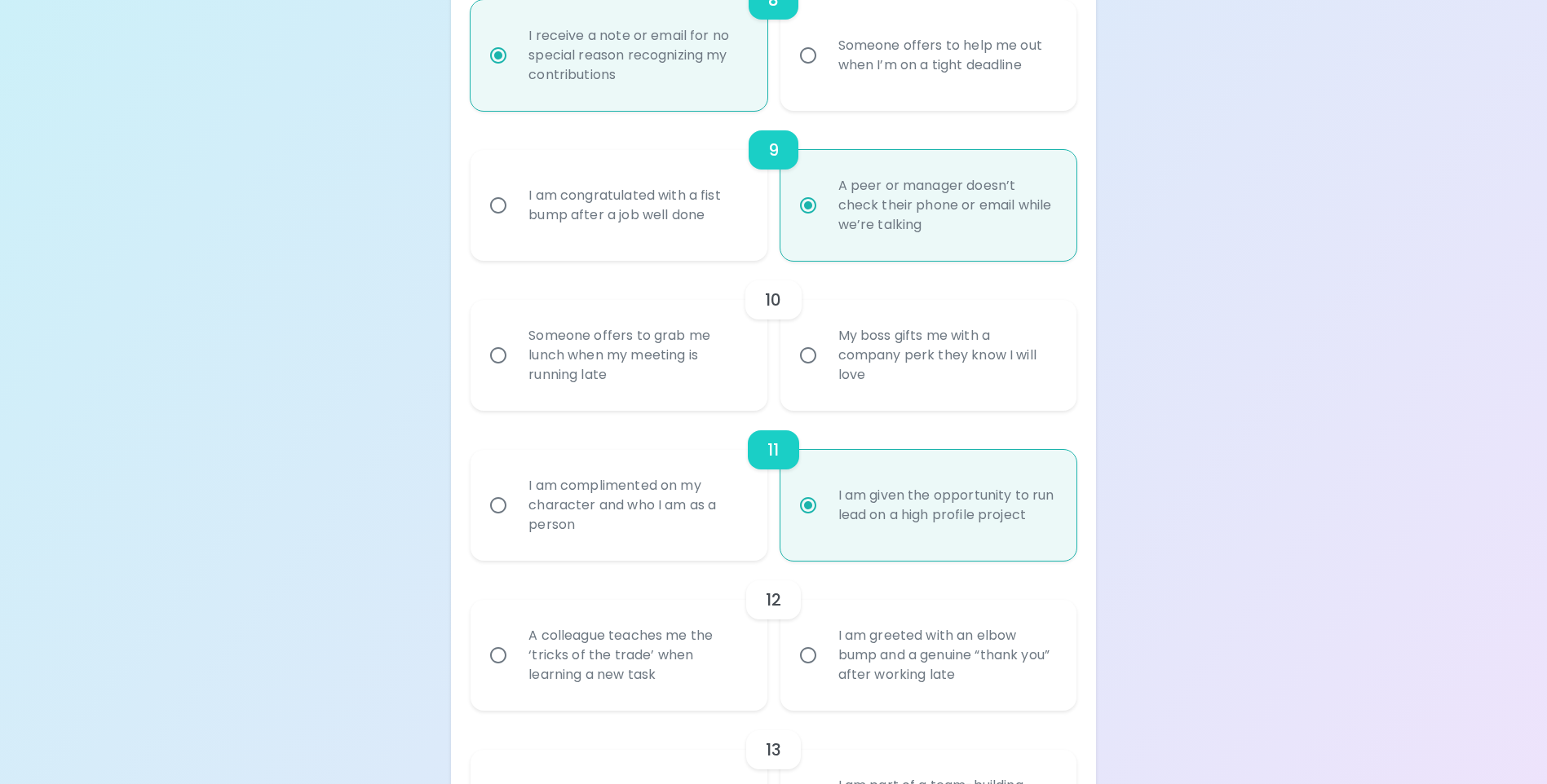
radio input "true"
click at [495, 673] on input "A colleague teaches me the ‘tricks of the trade’ when learning a new task" at bounding box center [498, 655] width 34 height 34
radio input "false"
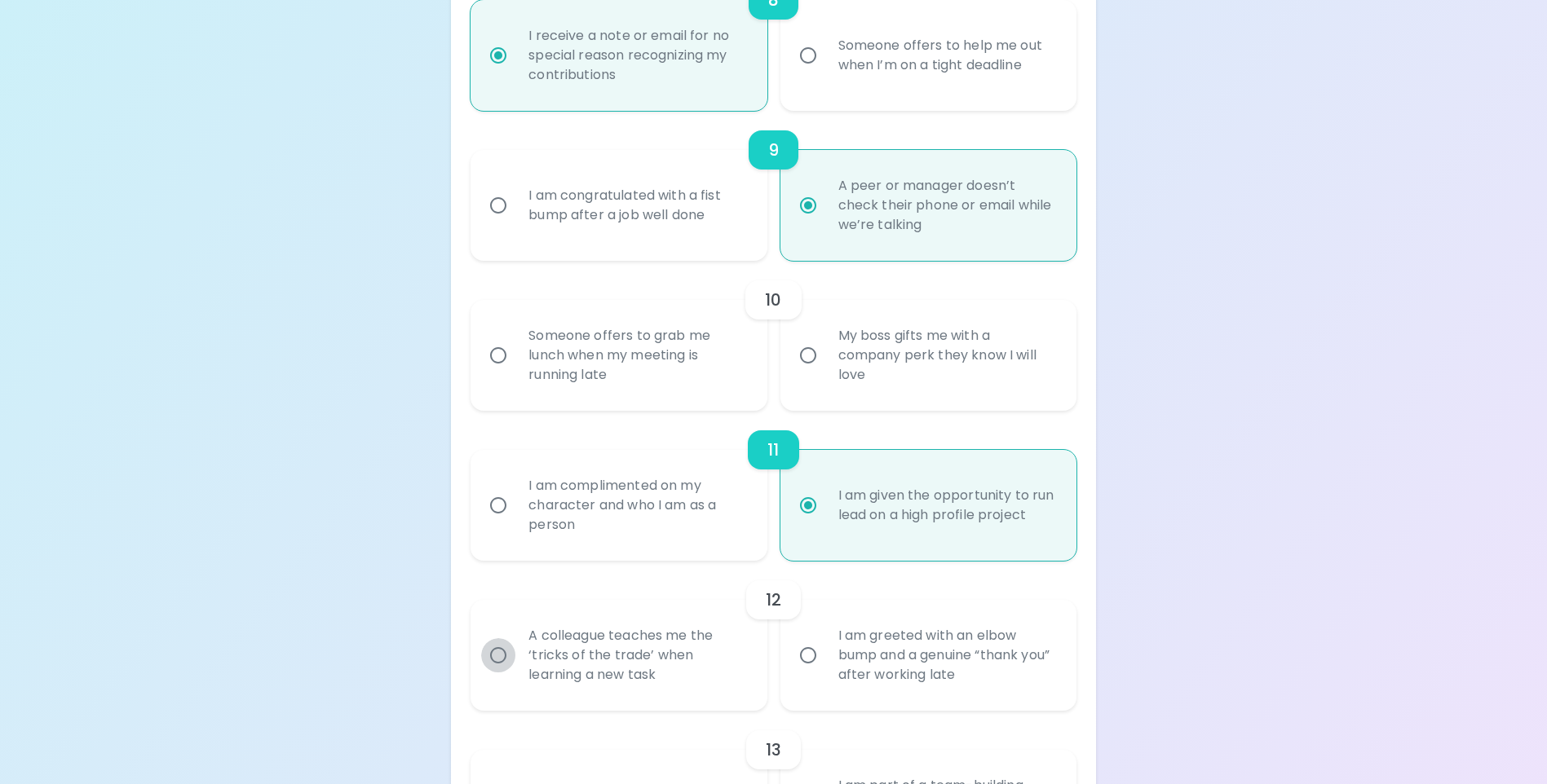
radio input "false"
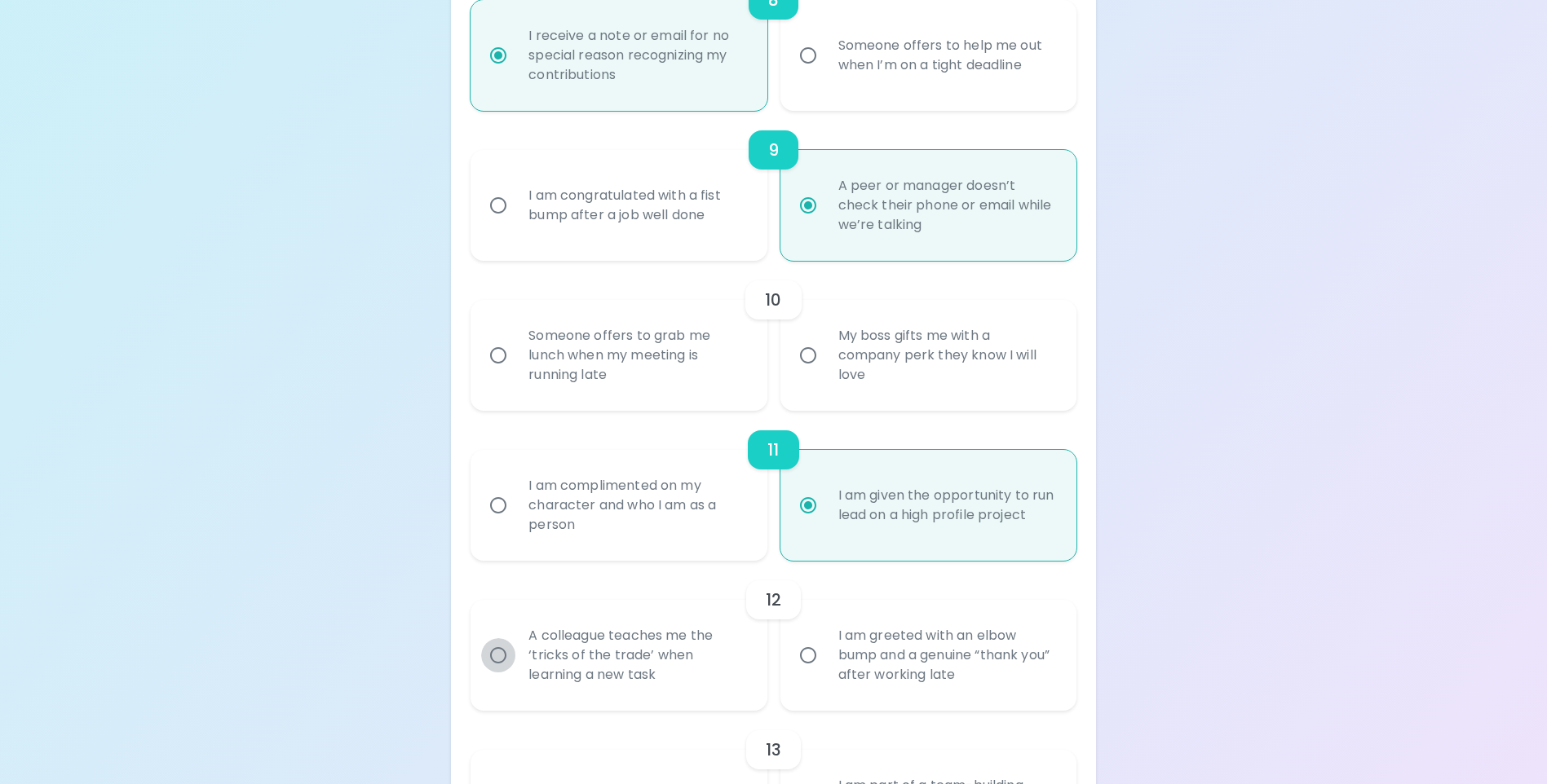
radio input "false"
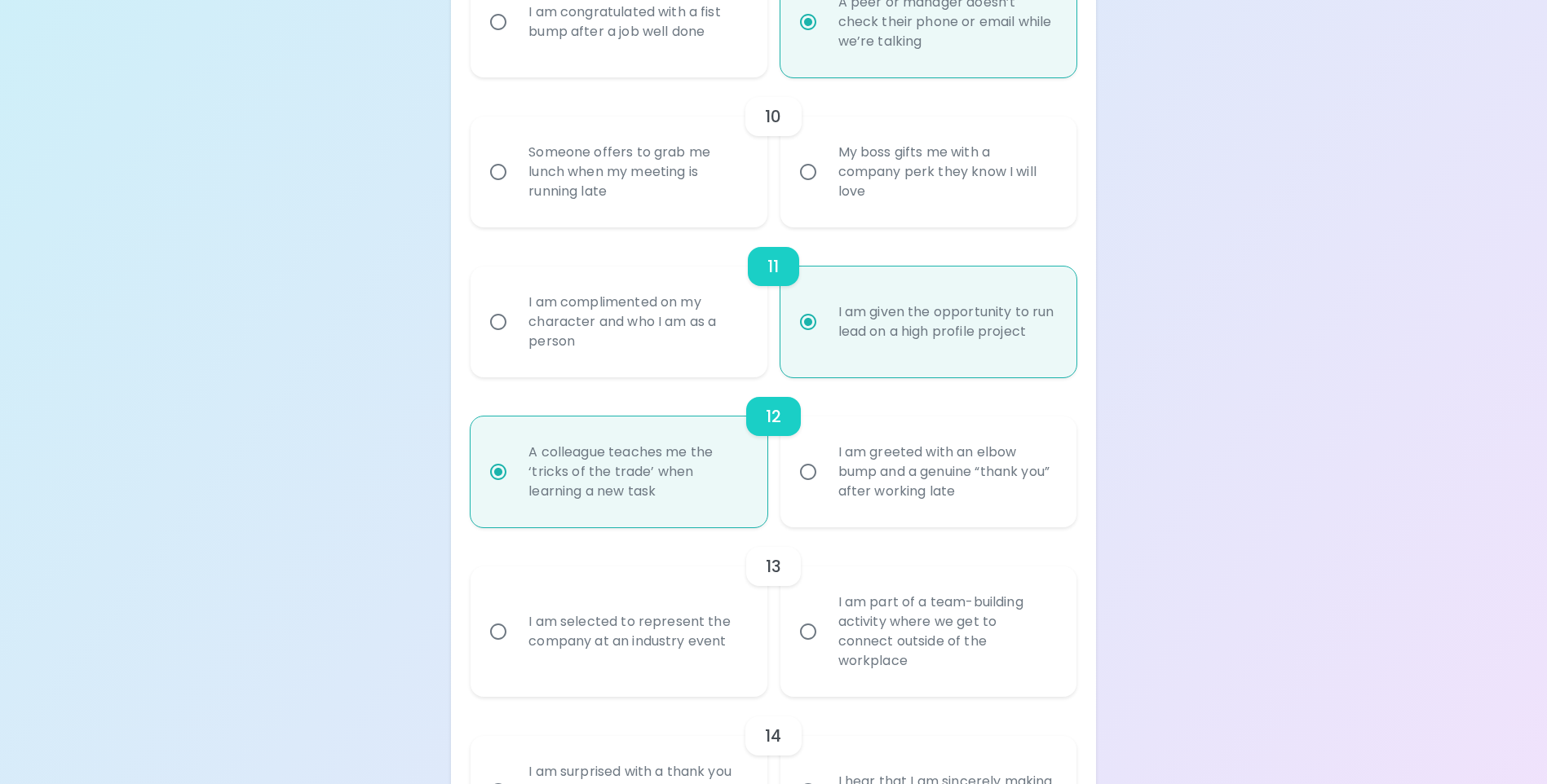
scroll to position [1692, 0]
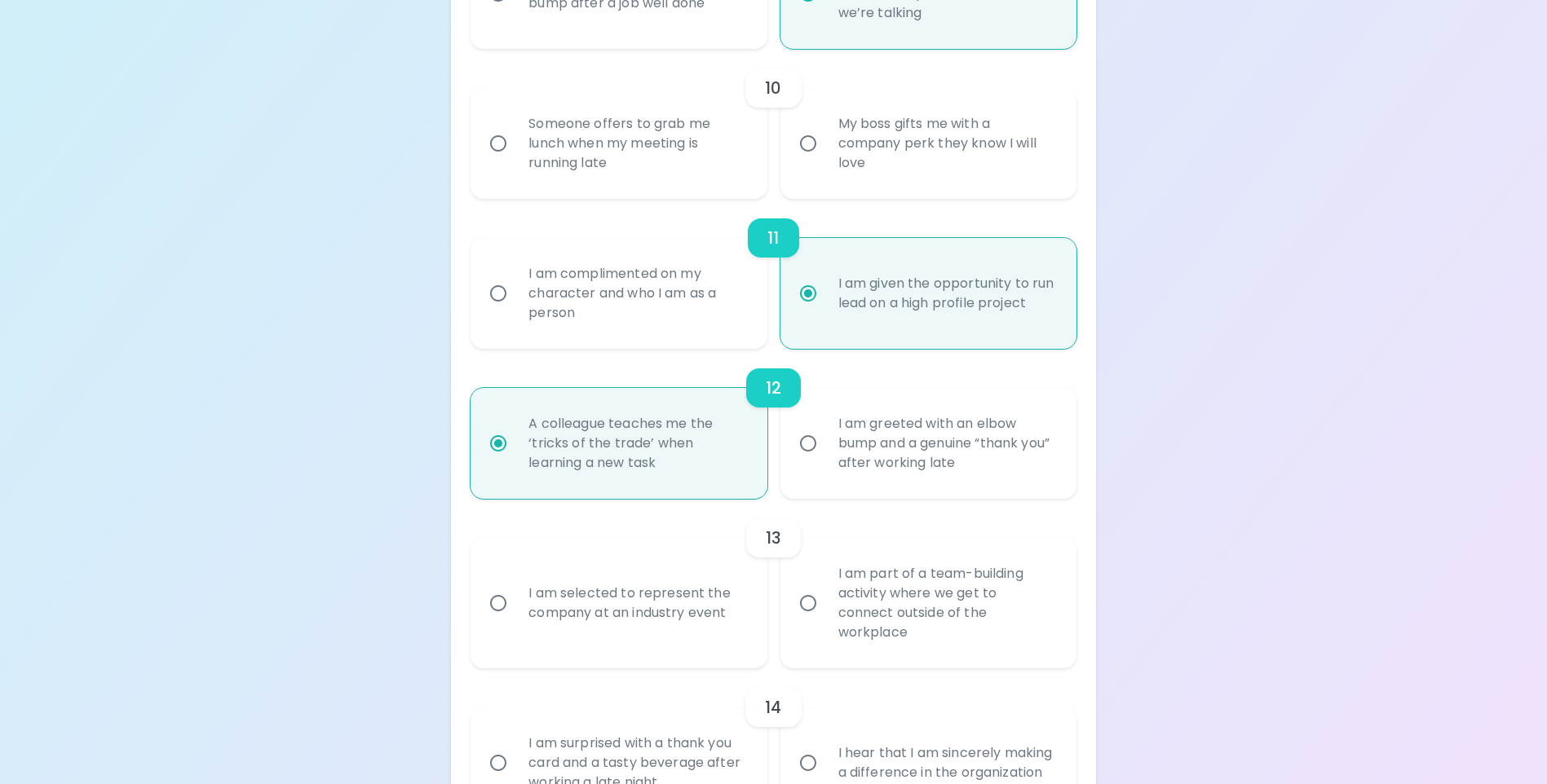
radio input "true"
click at [807, 613] on input "I am part of a team-building activity where we get to connect outside of the wo…" at bounding box center [808, 603] width 34 height 34
radio input "false"
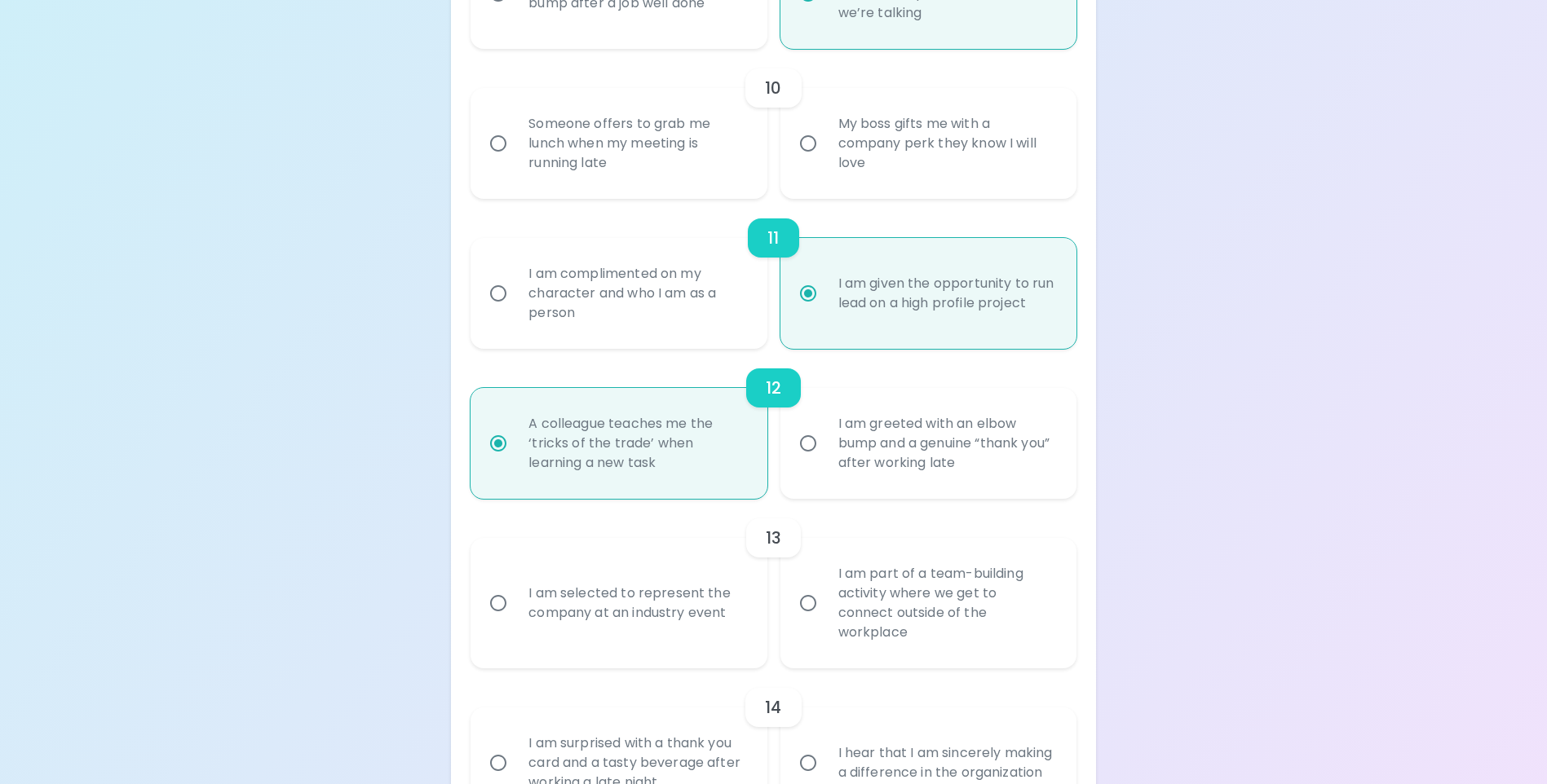
radio input "false"
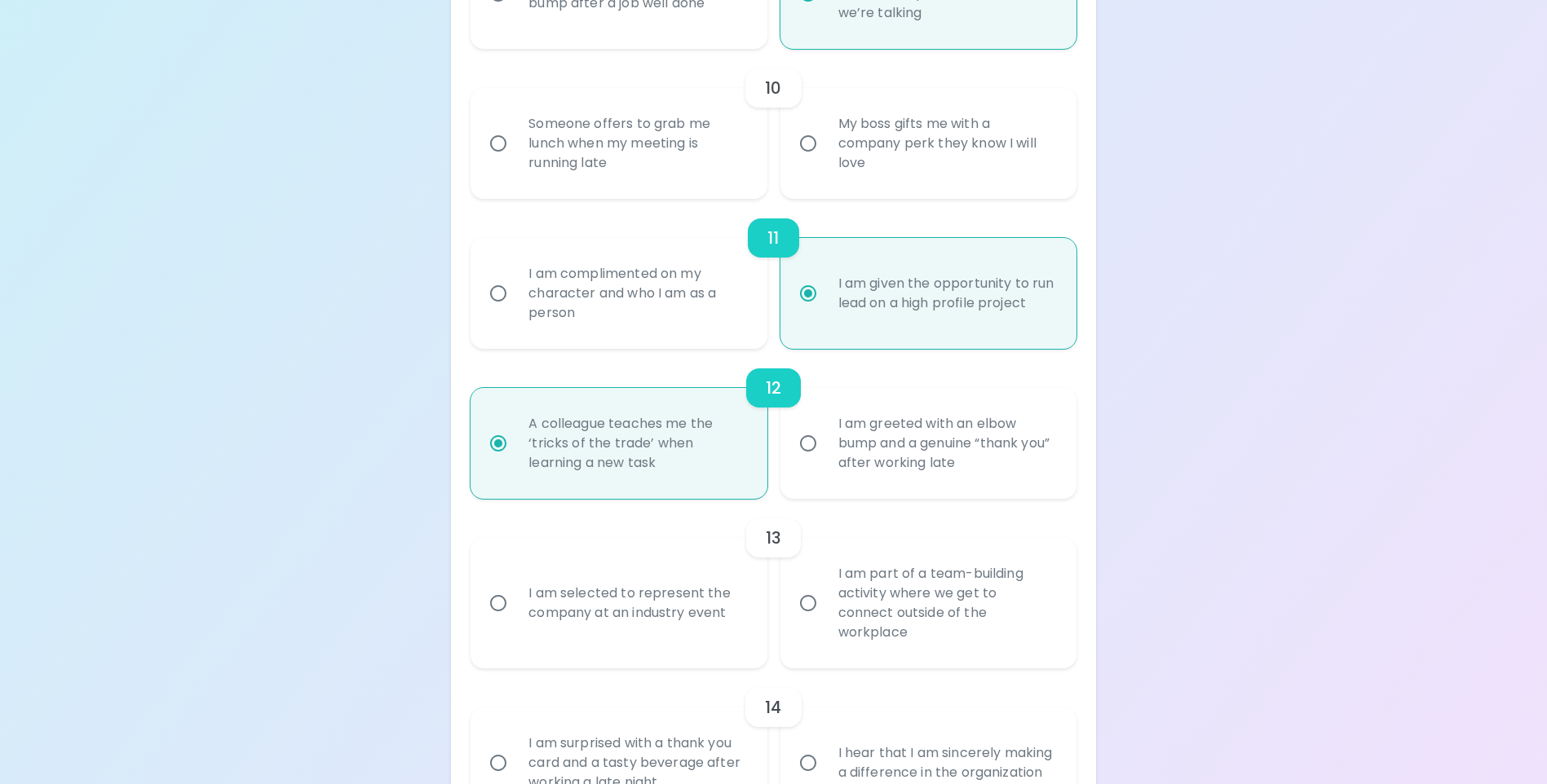
radio input "false"
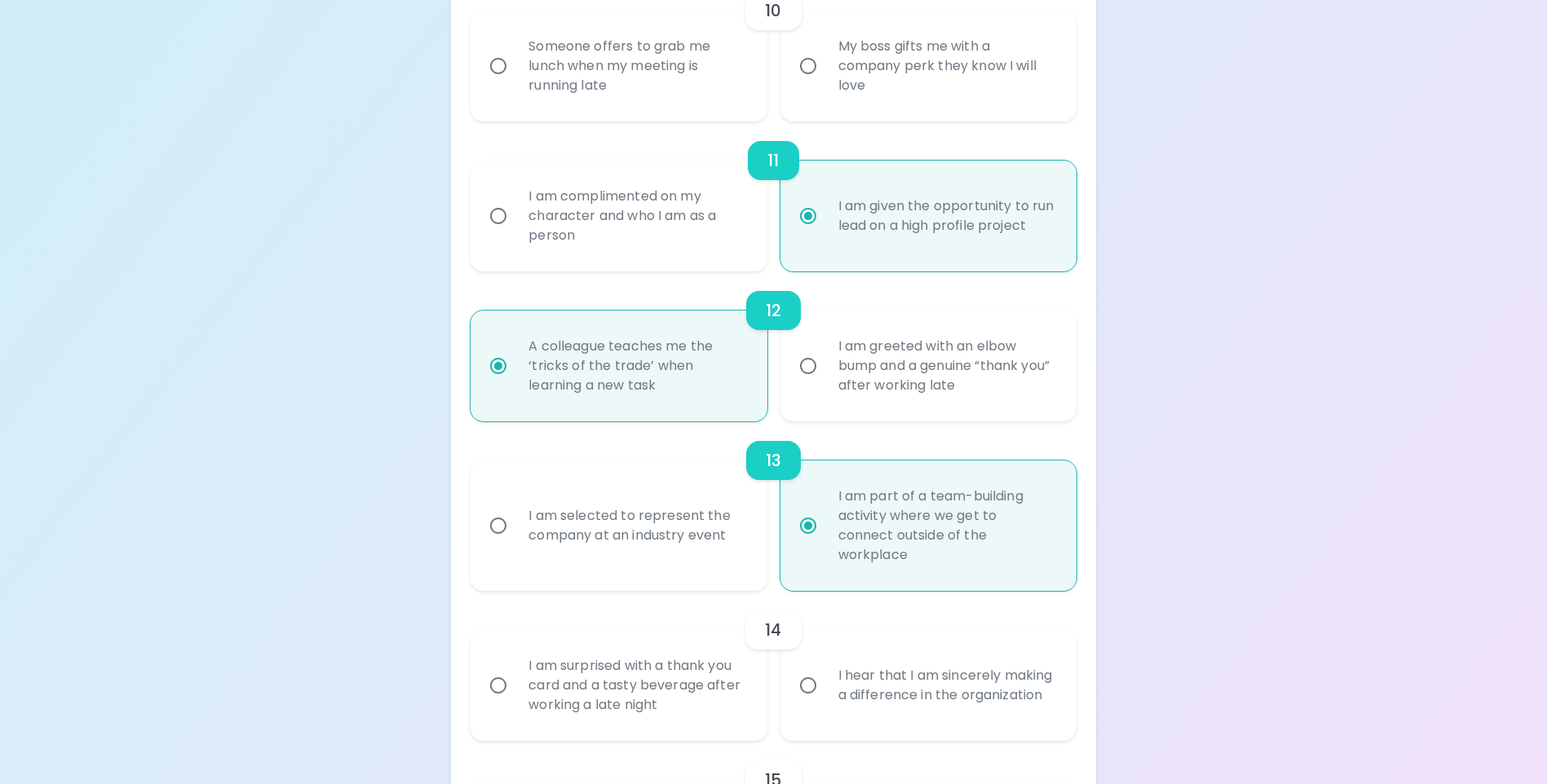
scroll to position [1822, 0]
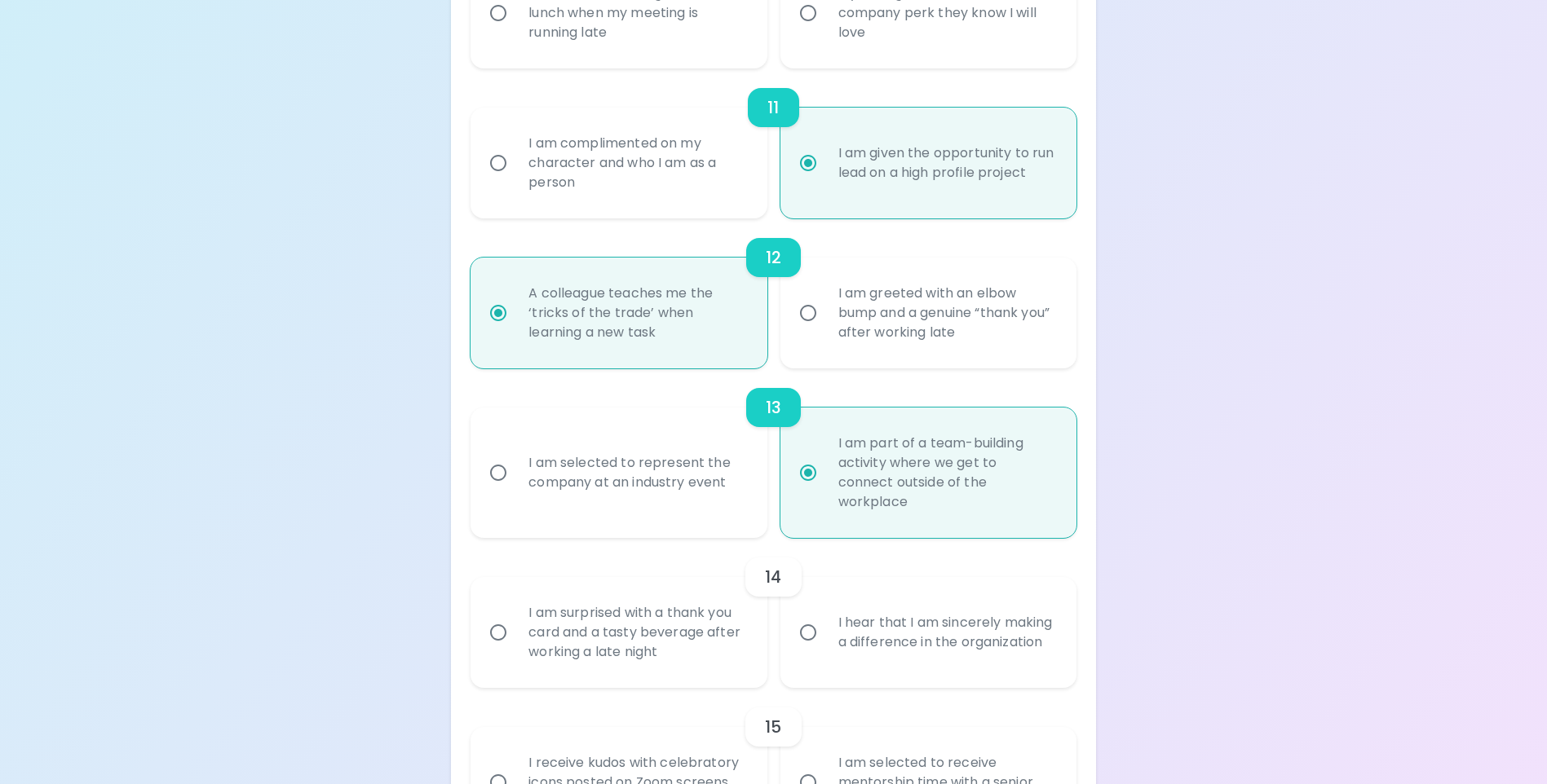
radio input "true"
click at [807, 630] on input "I hear that I am sincerely making a difference in the organization" at bounding box center [808, 632] width 34 height 34
radio input "false"
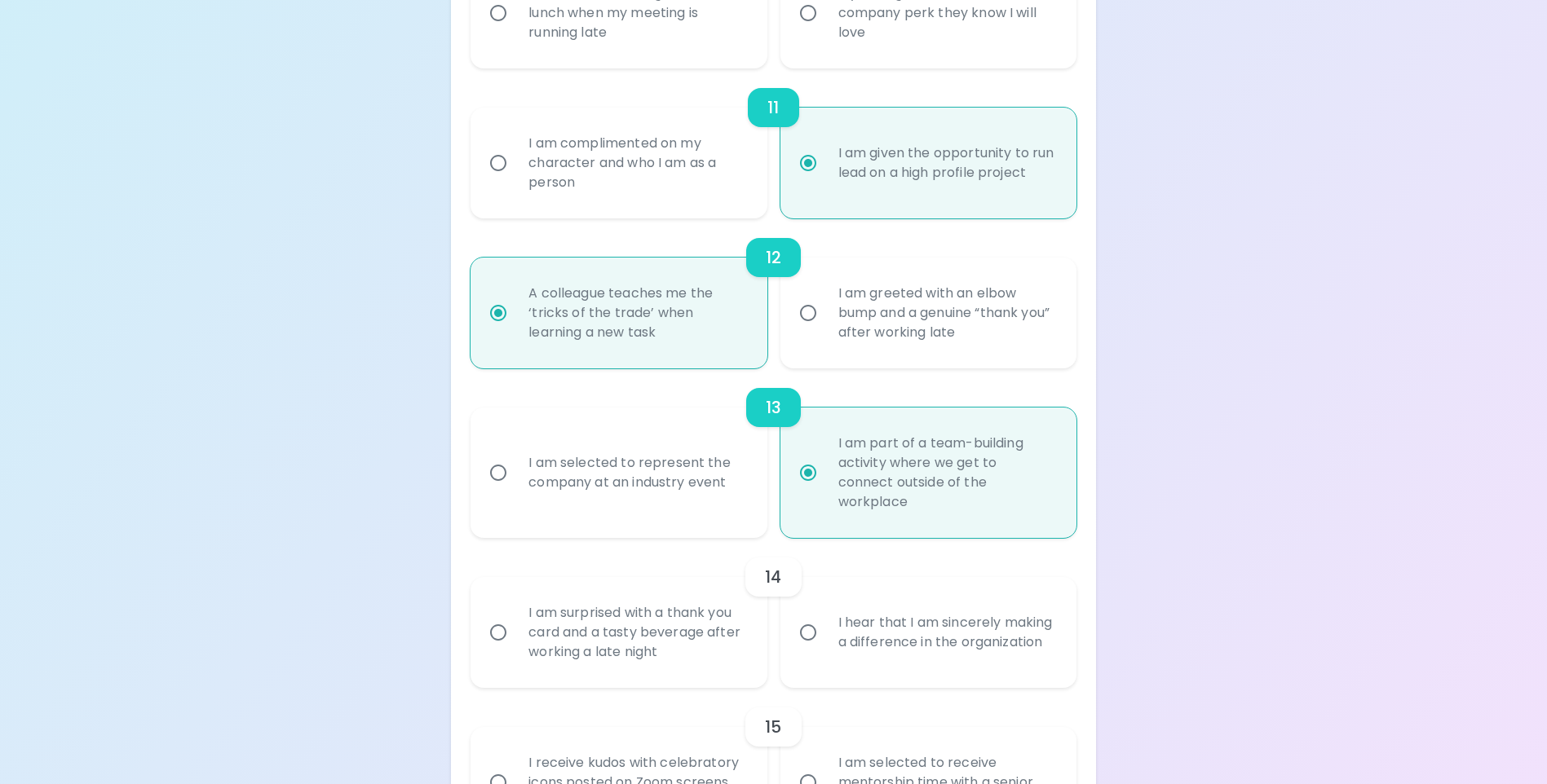
radio input "false"
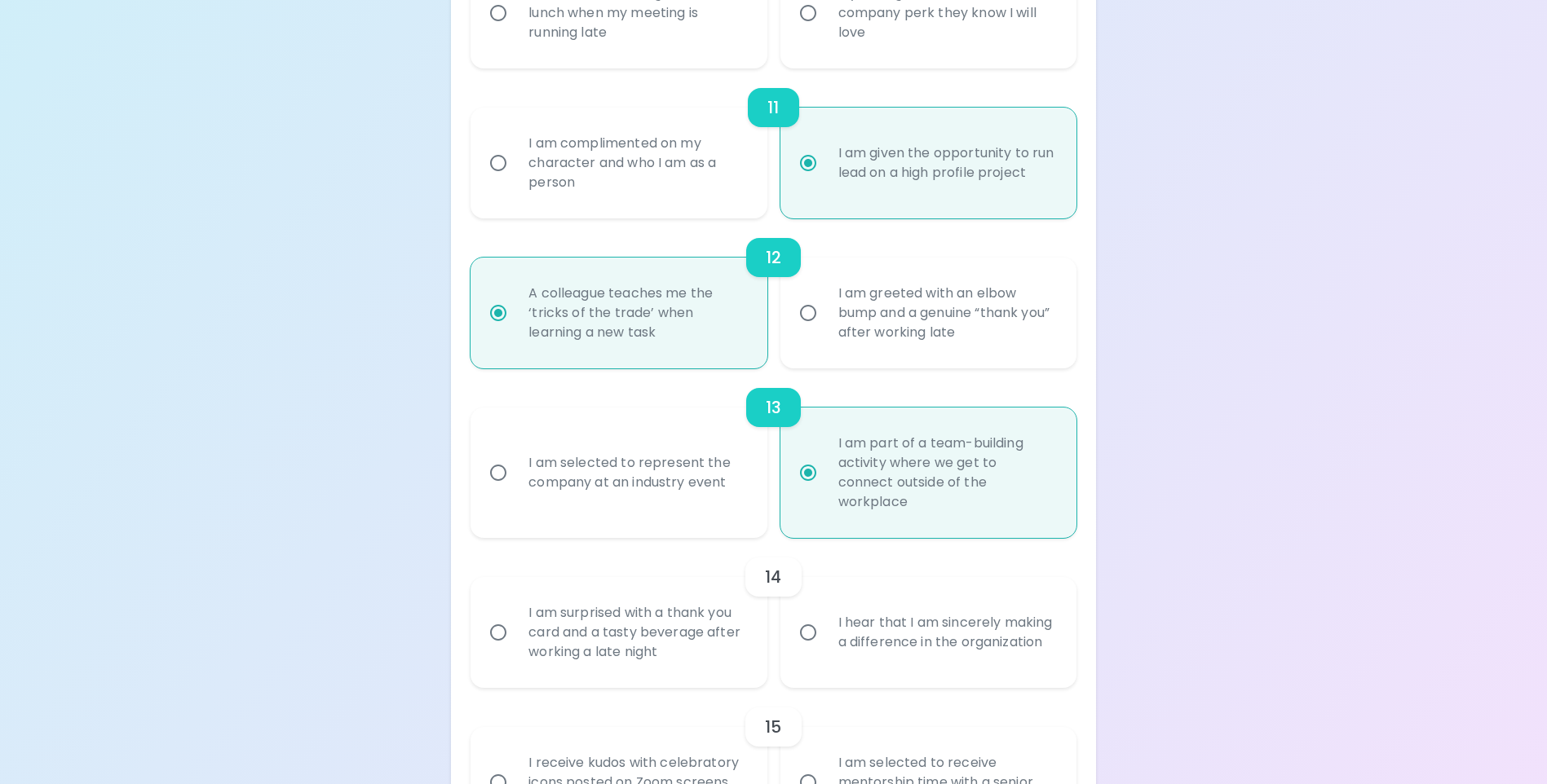
radio input "false"
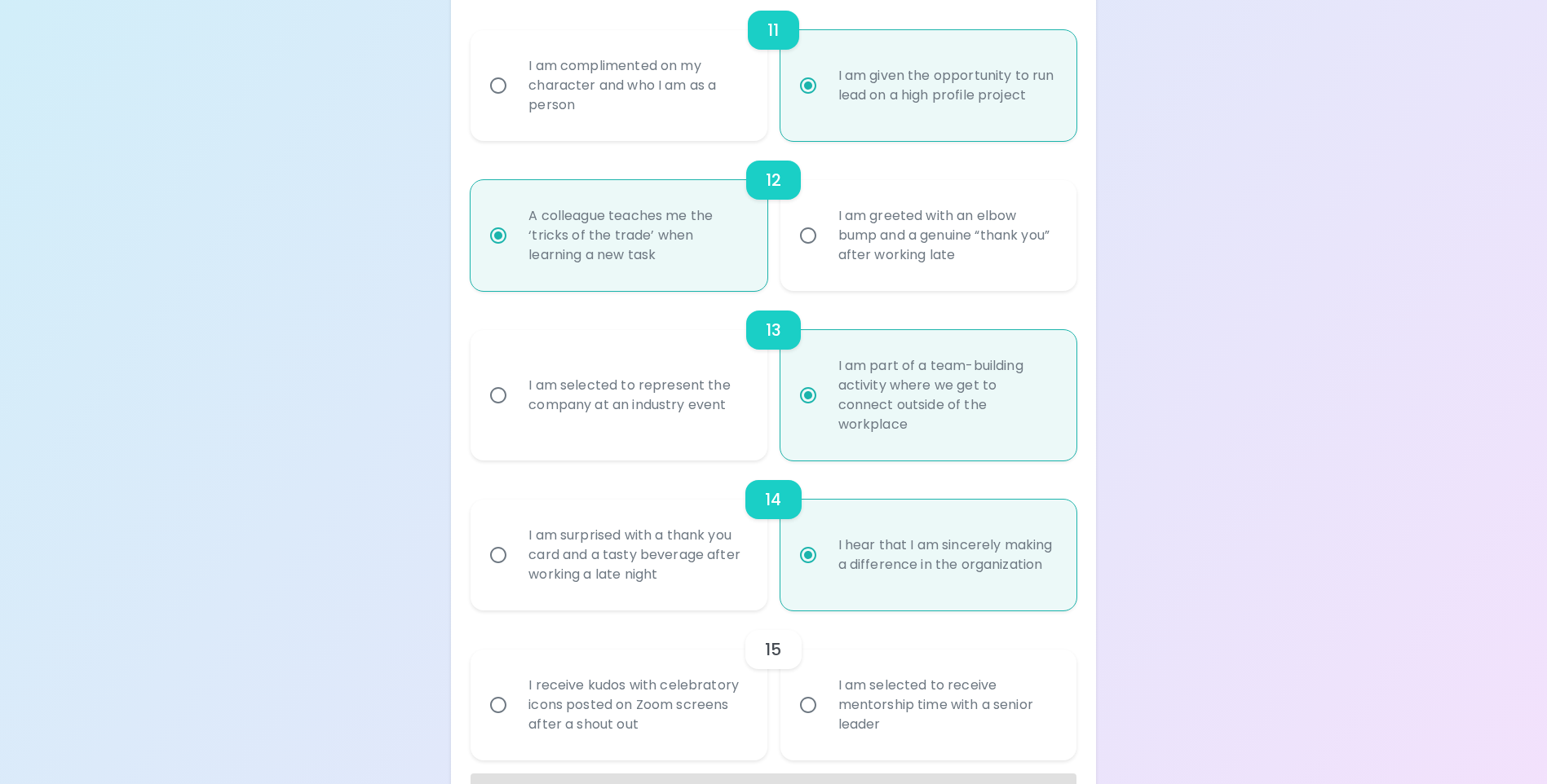
scroll to position [1952, 0]
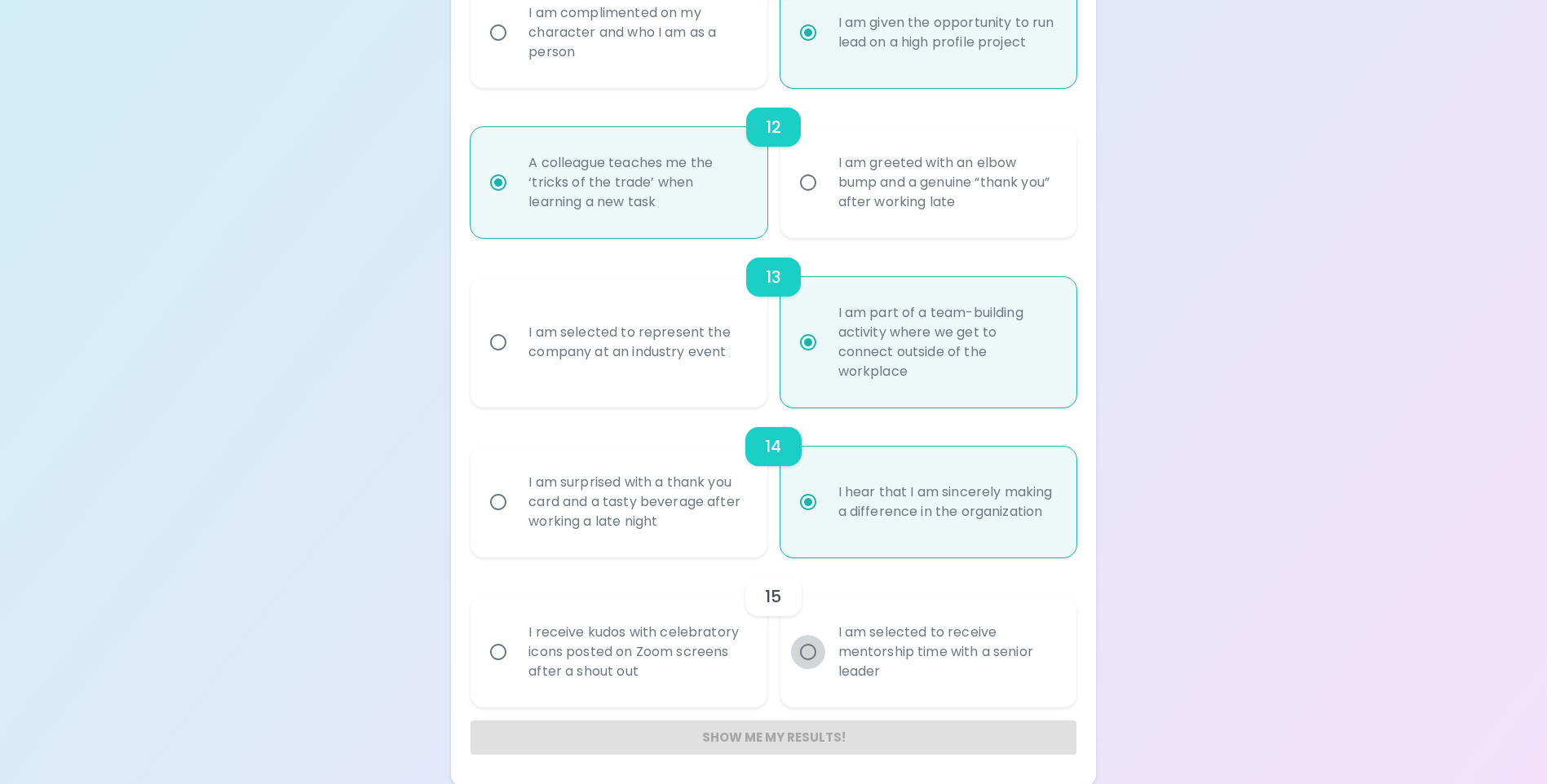
radio input "true"
drag, startPoint x: 812, startPoint y: 654, endPoint x: 1061, endPoint y: 615, distance: 252.0
click at [812, 654] on input "I am selected to receive mentorship time with a senior leader" at bounding box center [808, 651] width 34 height 34
radio input "false"
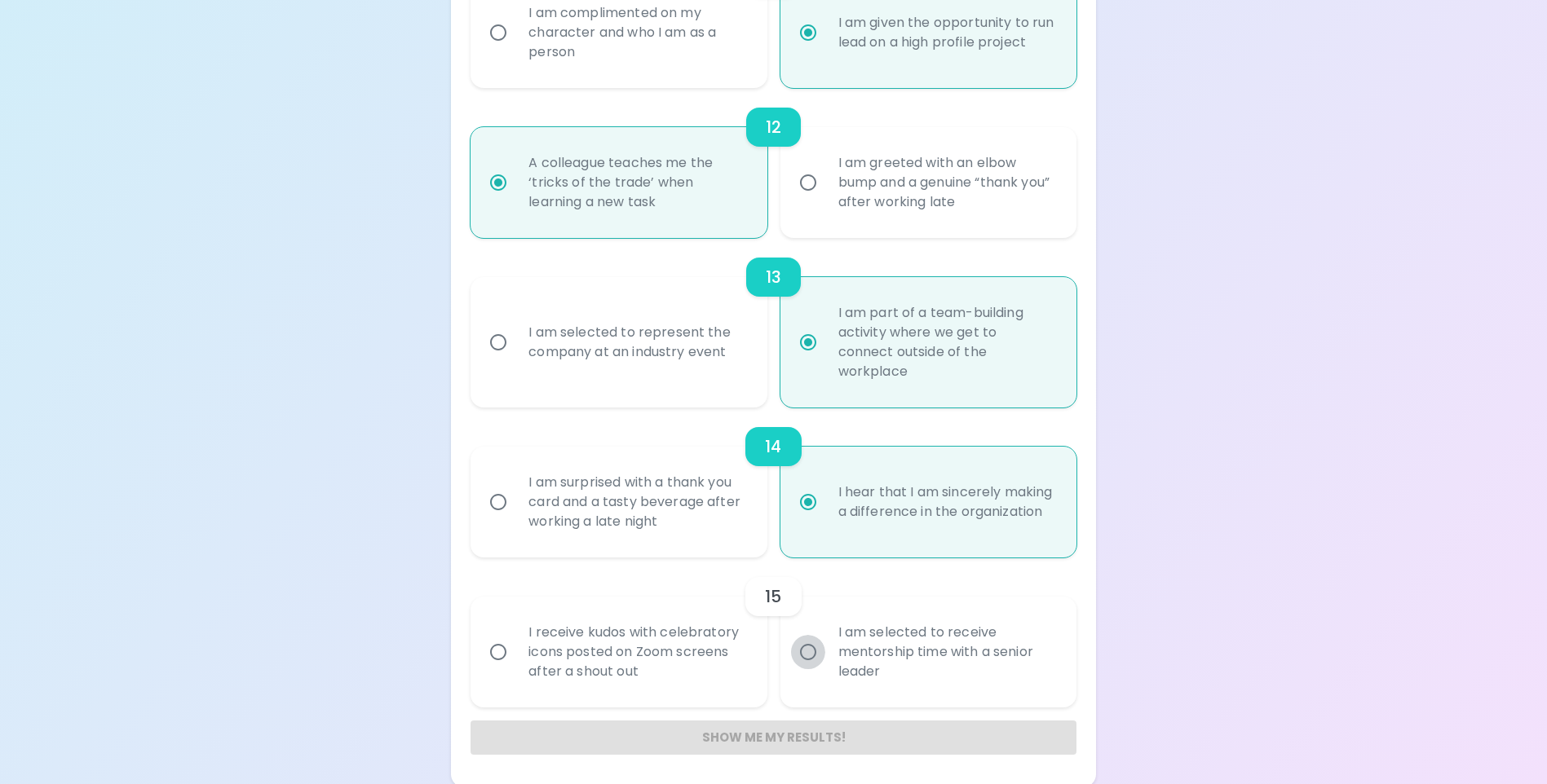
radio input "false"
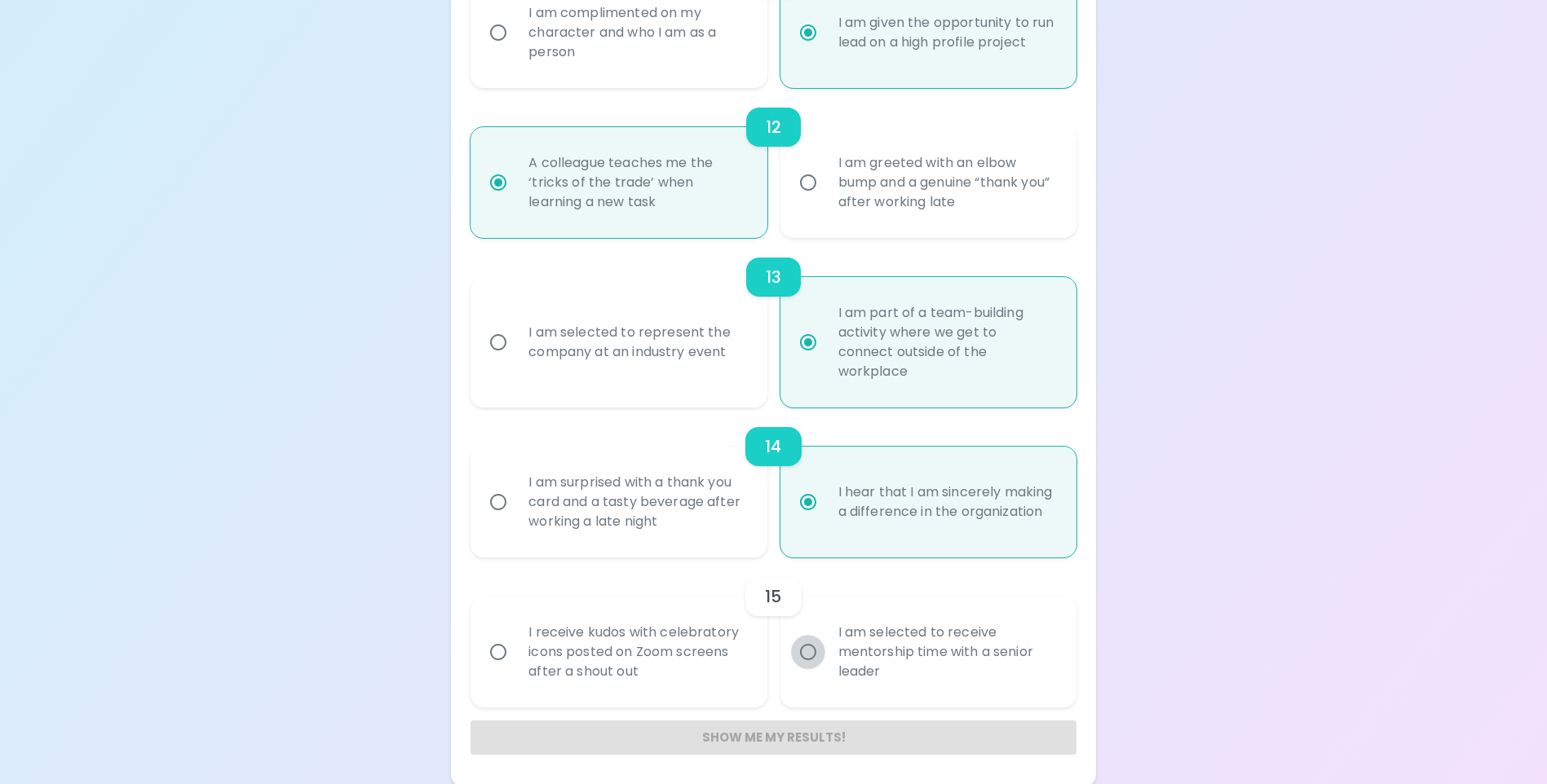
radio input "false"
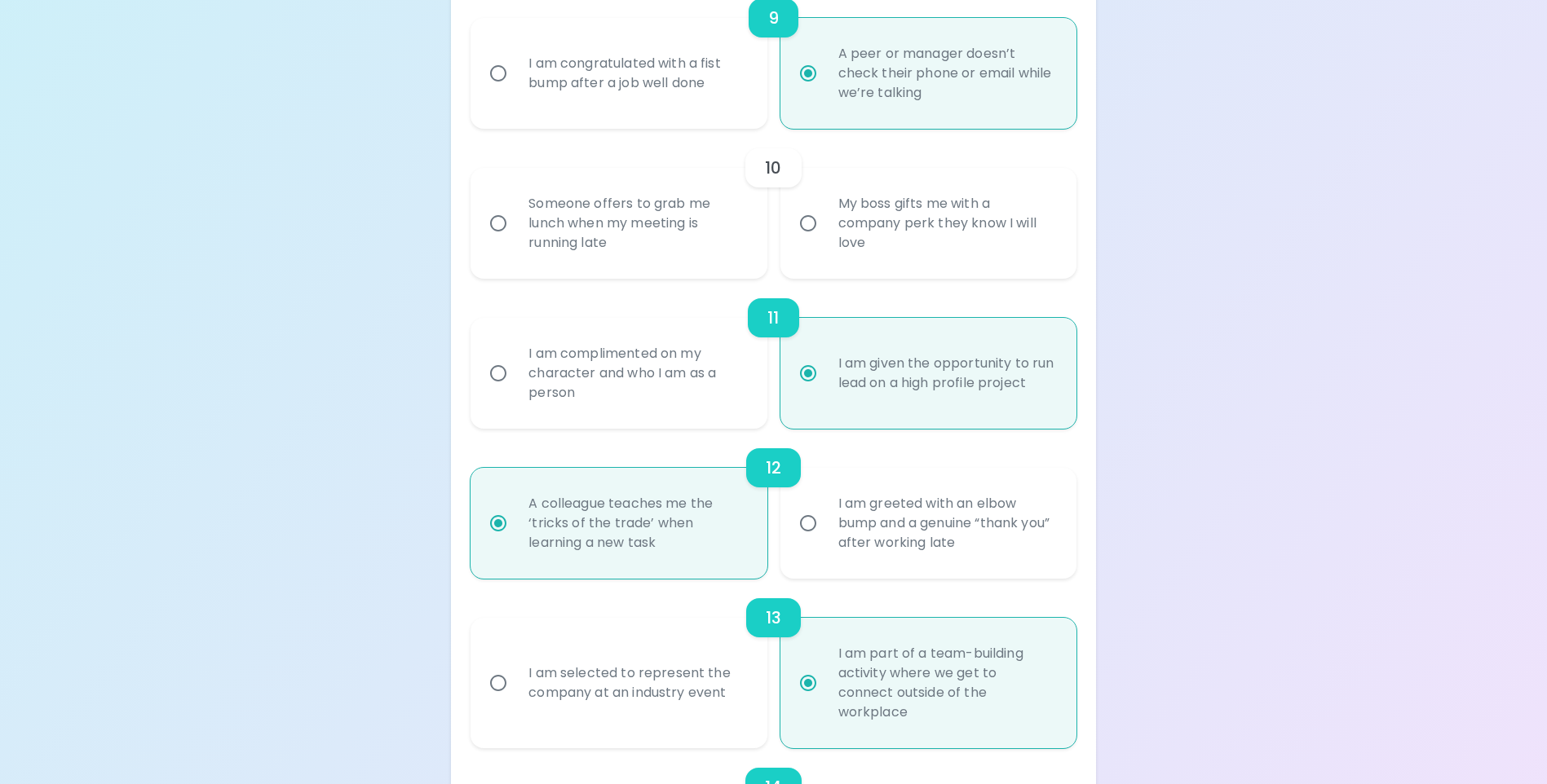
scroll to position [1467, 0]
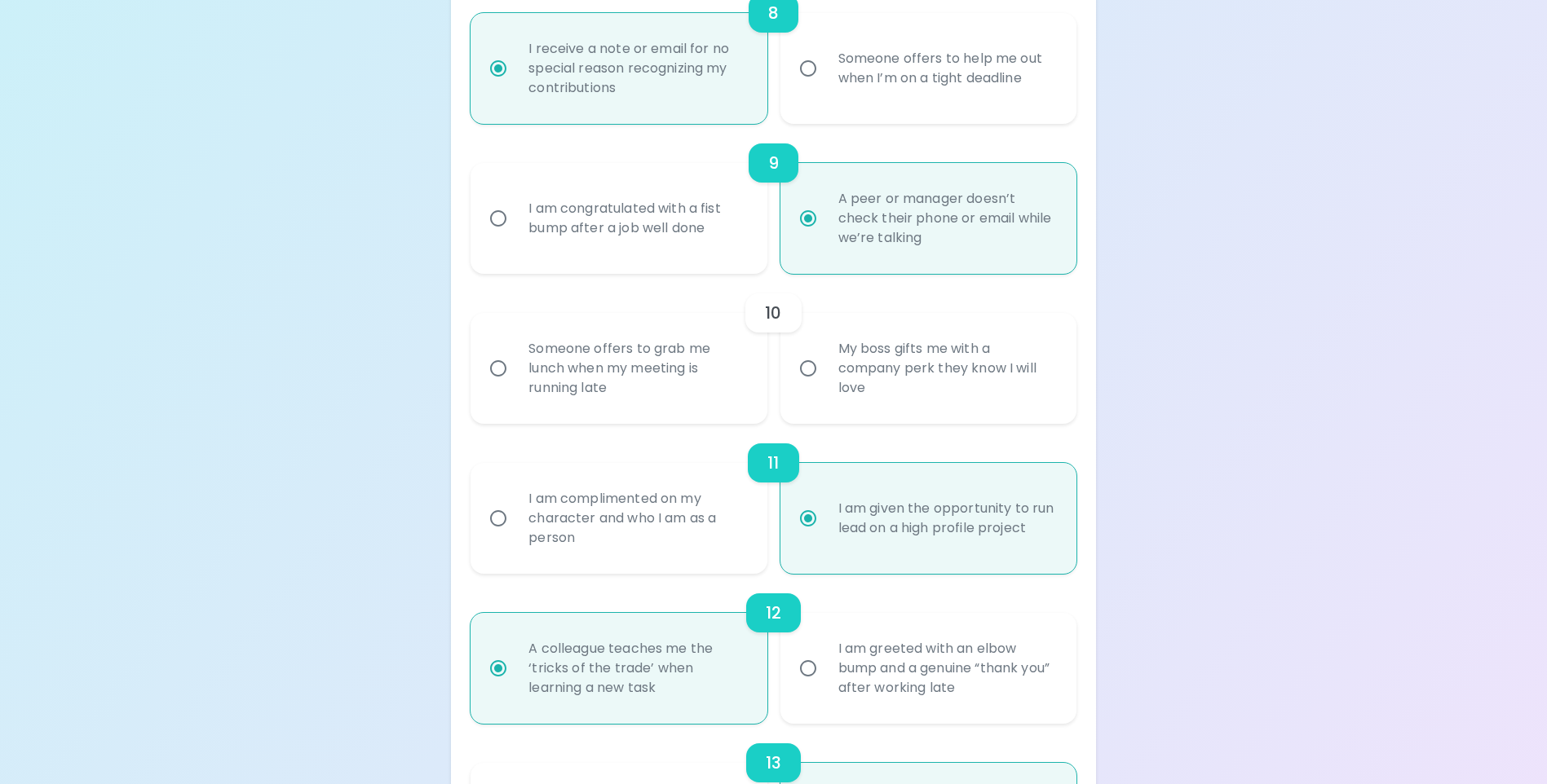
radio input "true"
click at [807, 385] on input "My boss gifts me with a company perk they know I will love" at bounding box center [808, 368] width 34 height 34
radio input "false"
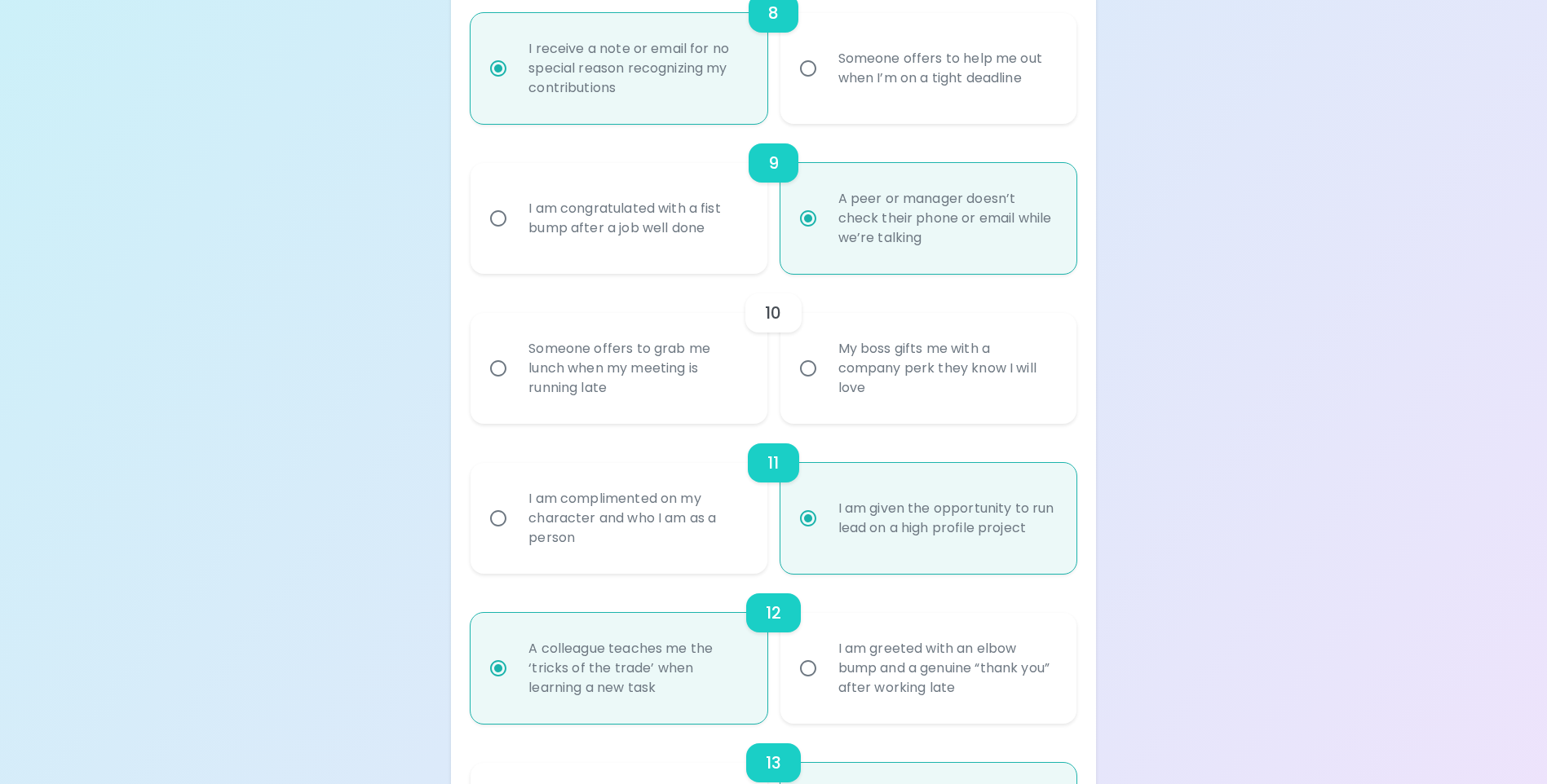
radio input "false"
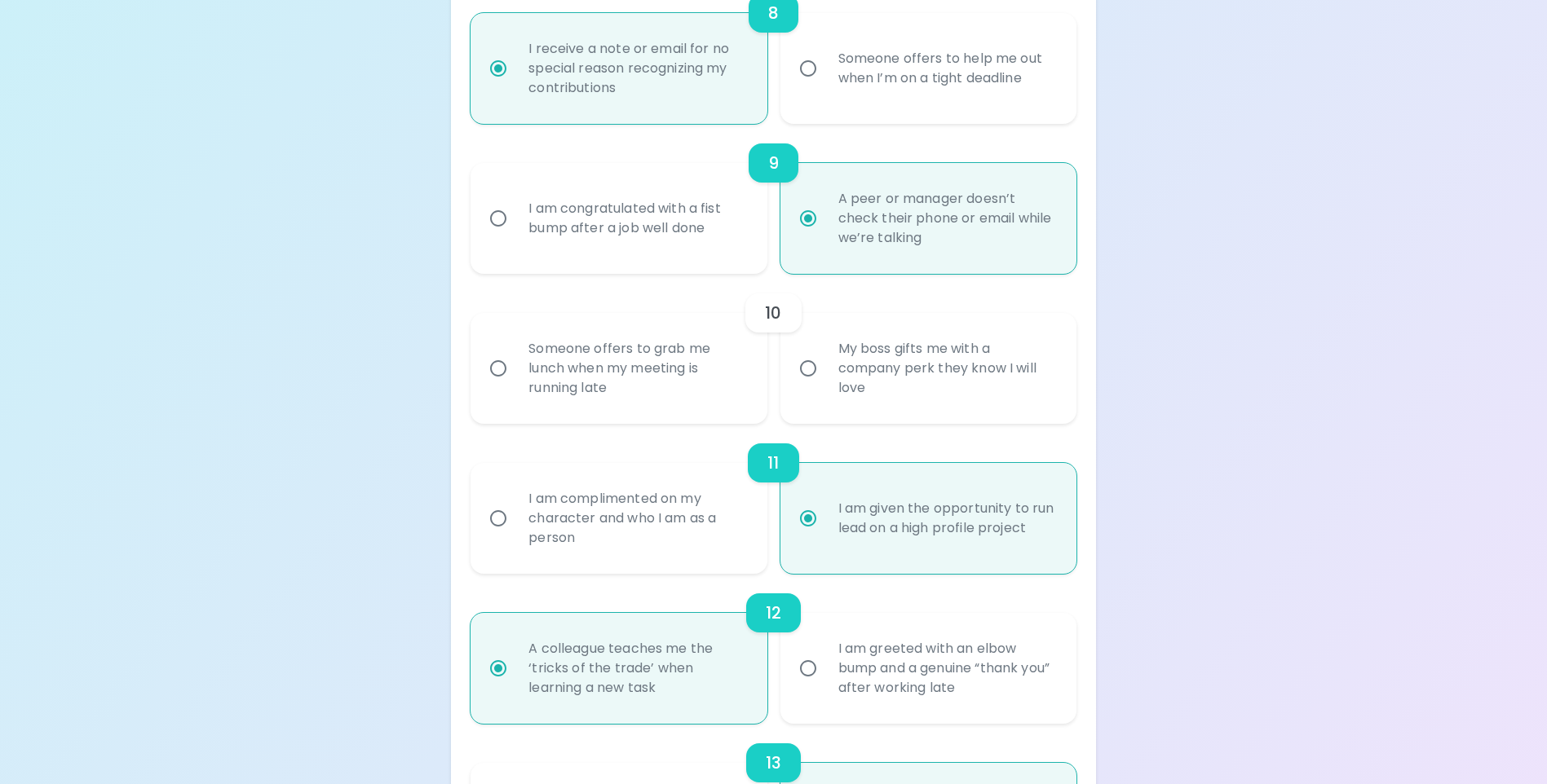
radio input "false"
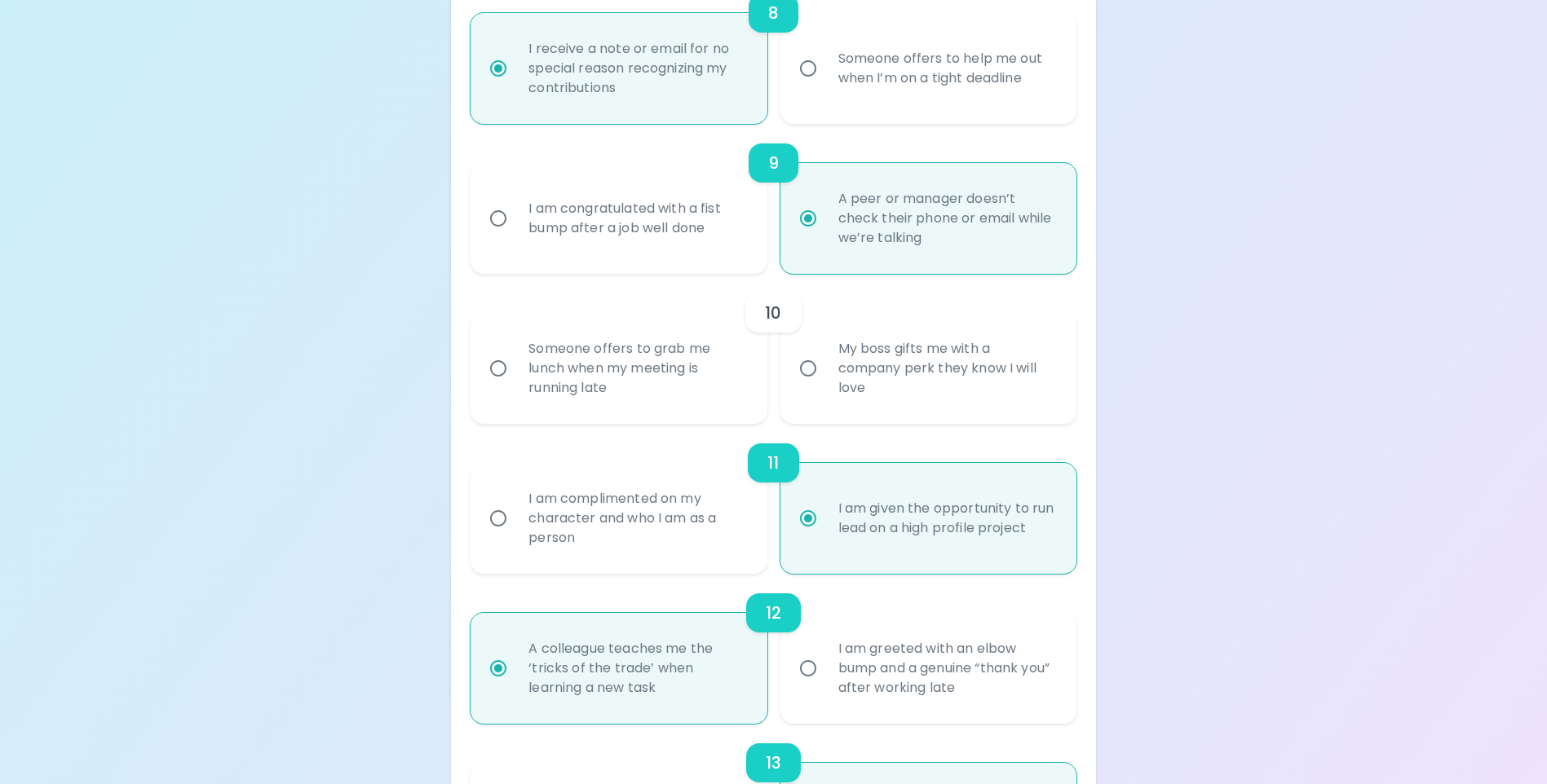
radio input "false"
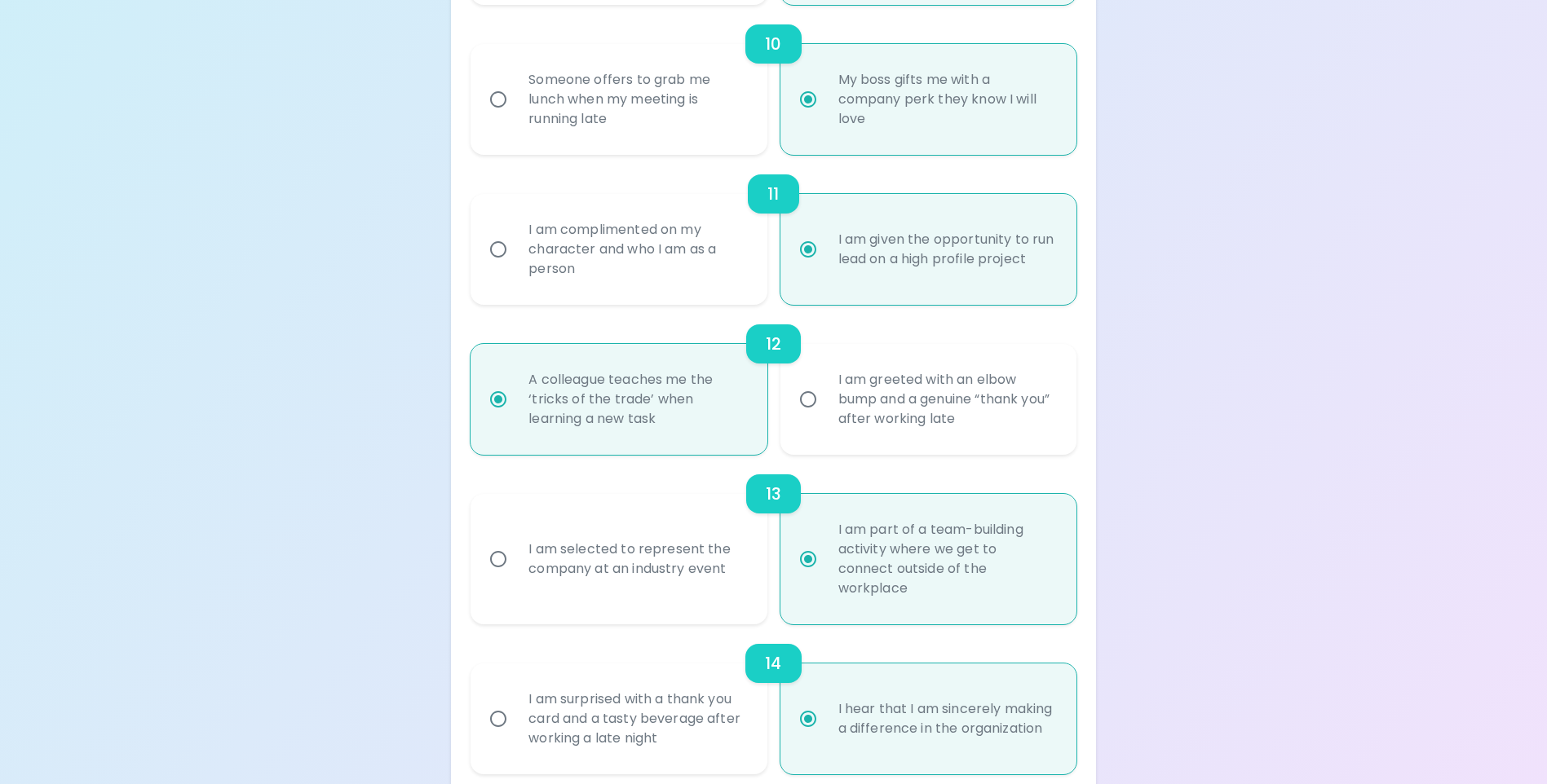
scroll to position [1956, 0]
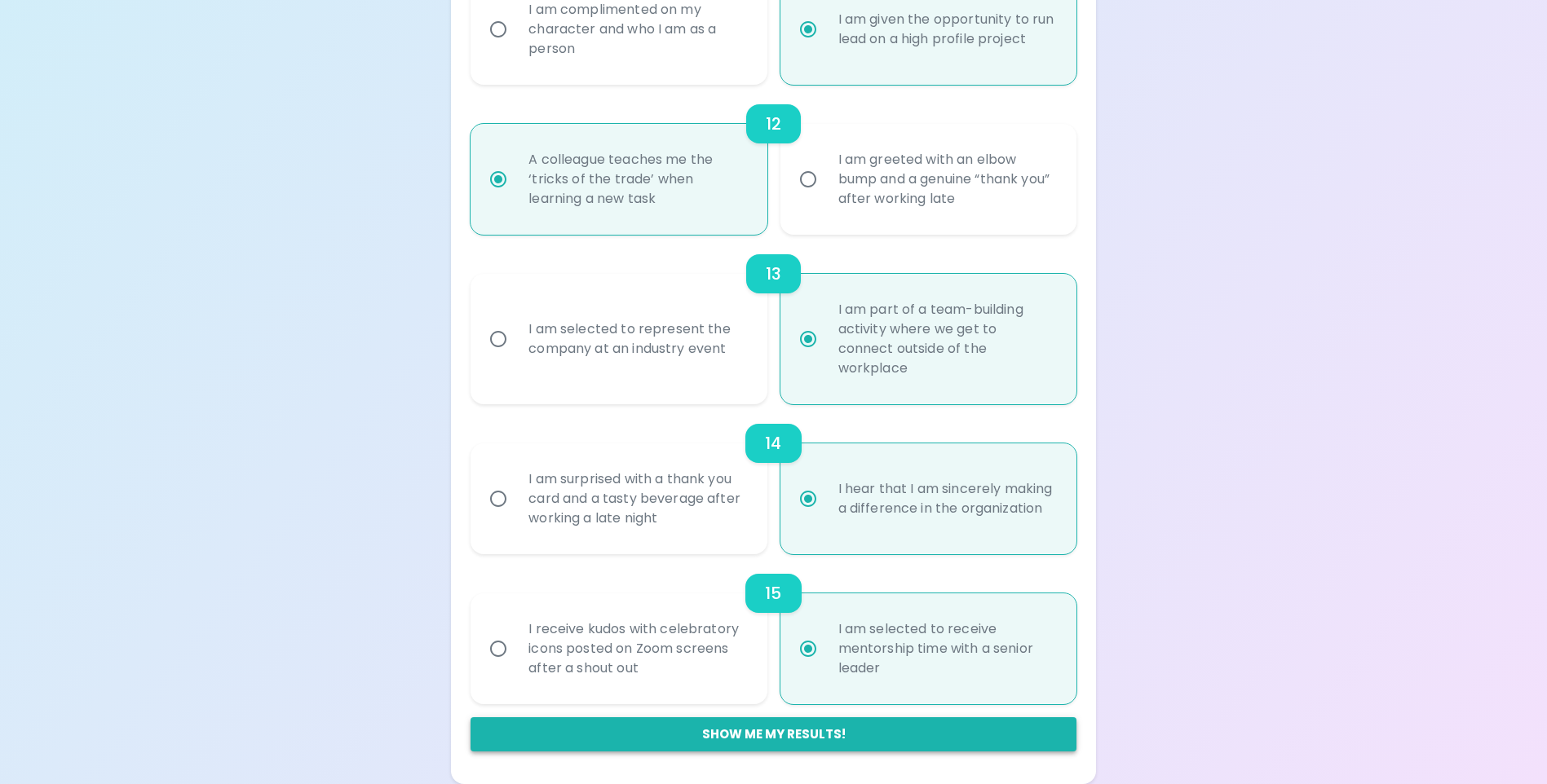
radio input "true"
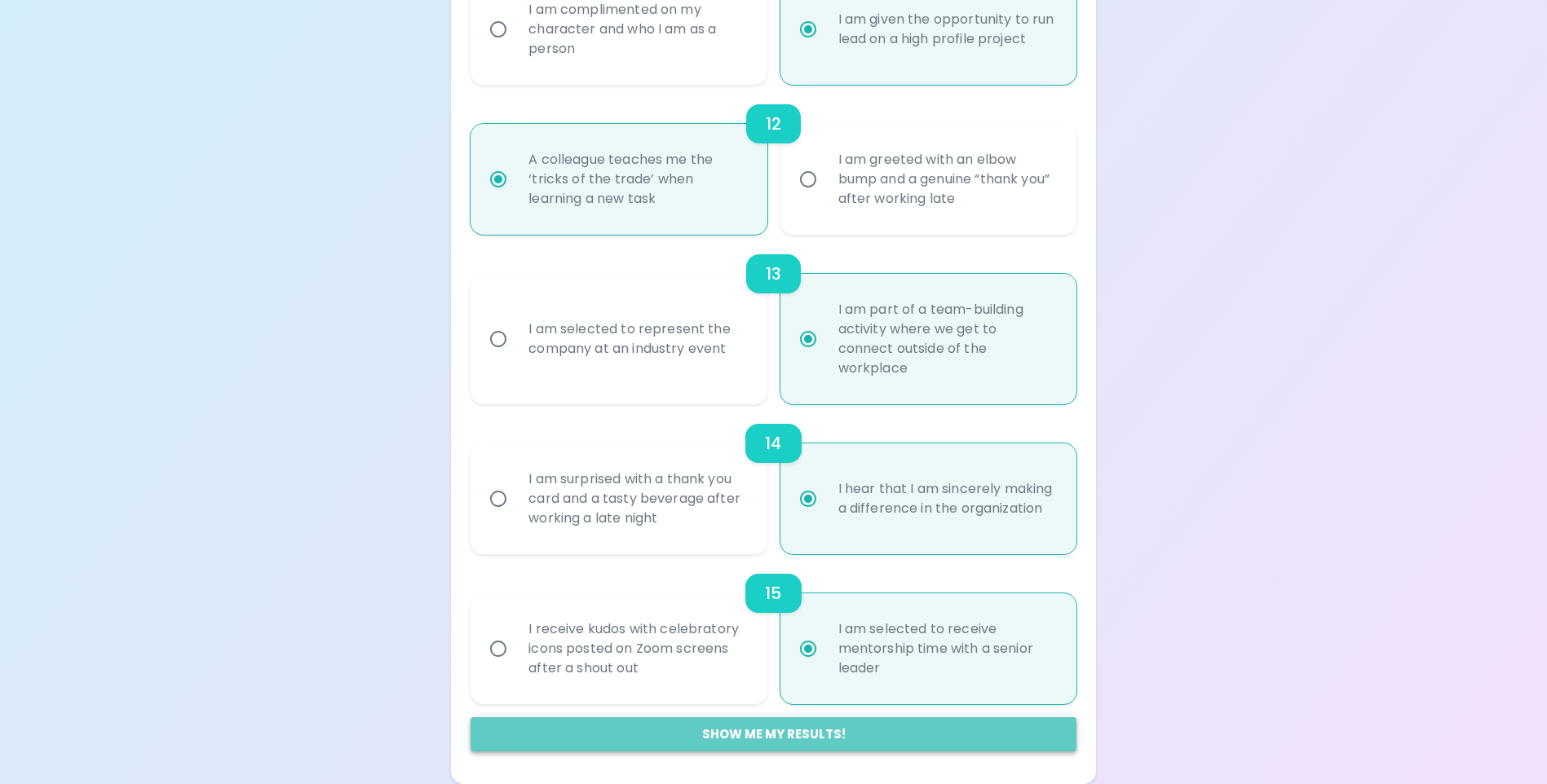
click at [789, 740] on button "Show me my results!" at bounding box center [774, 734] width 605 height 34
radio input "false"
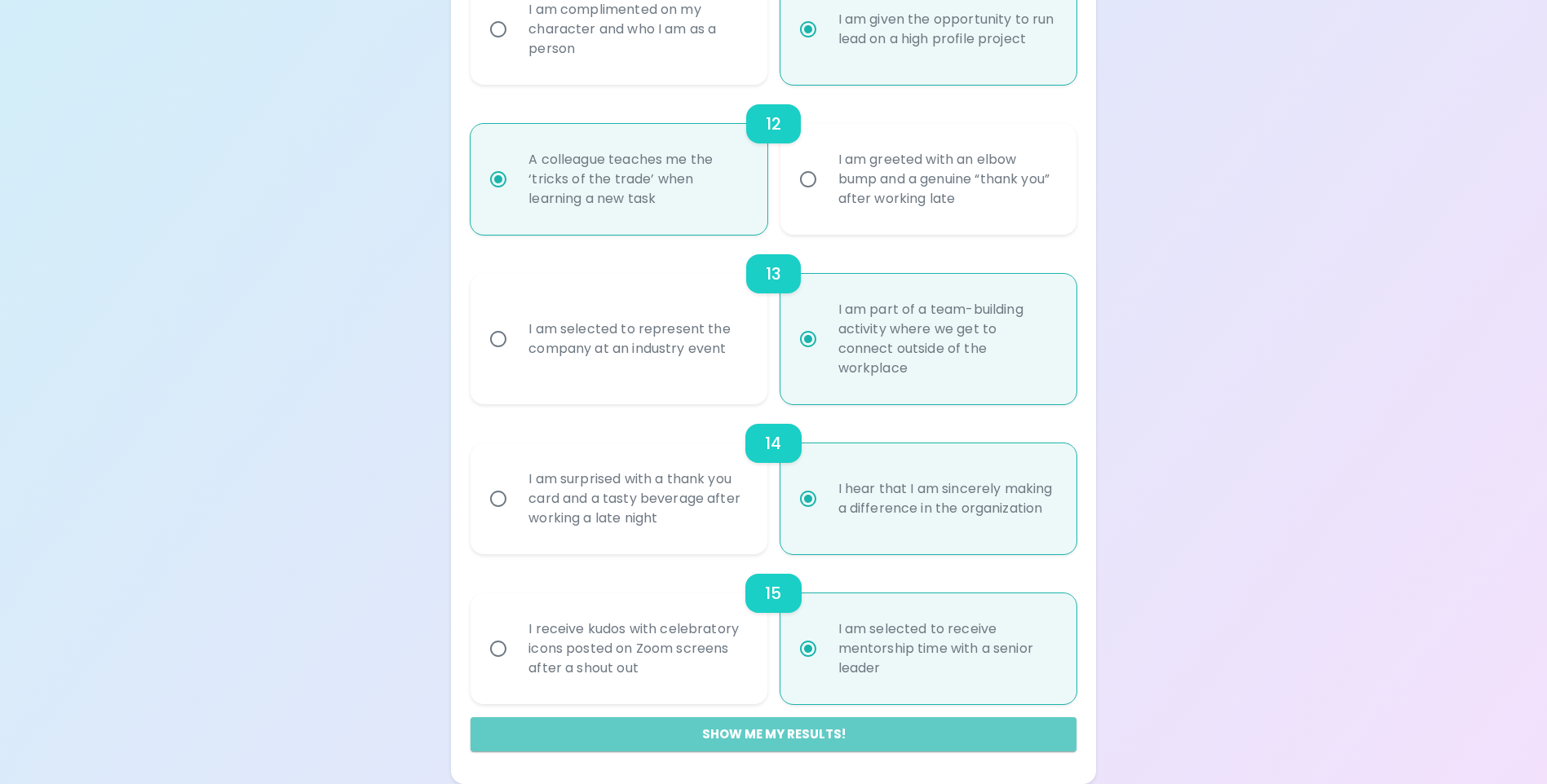
radio input "false"
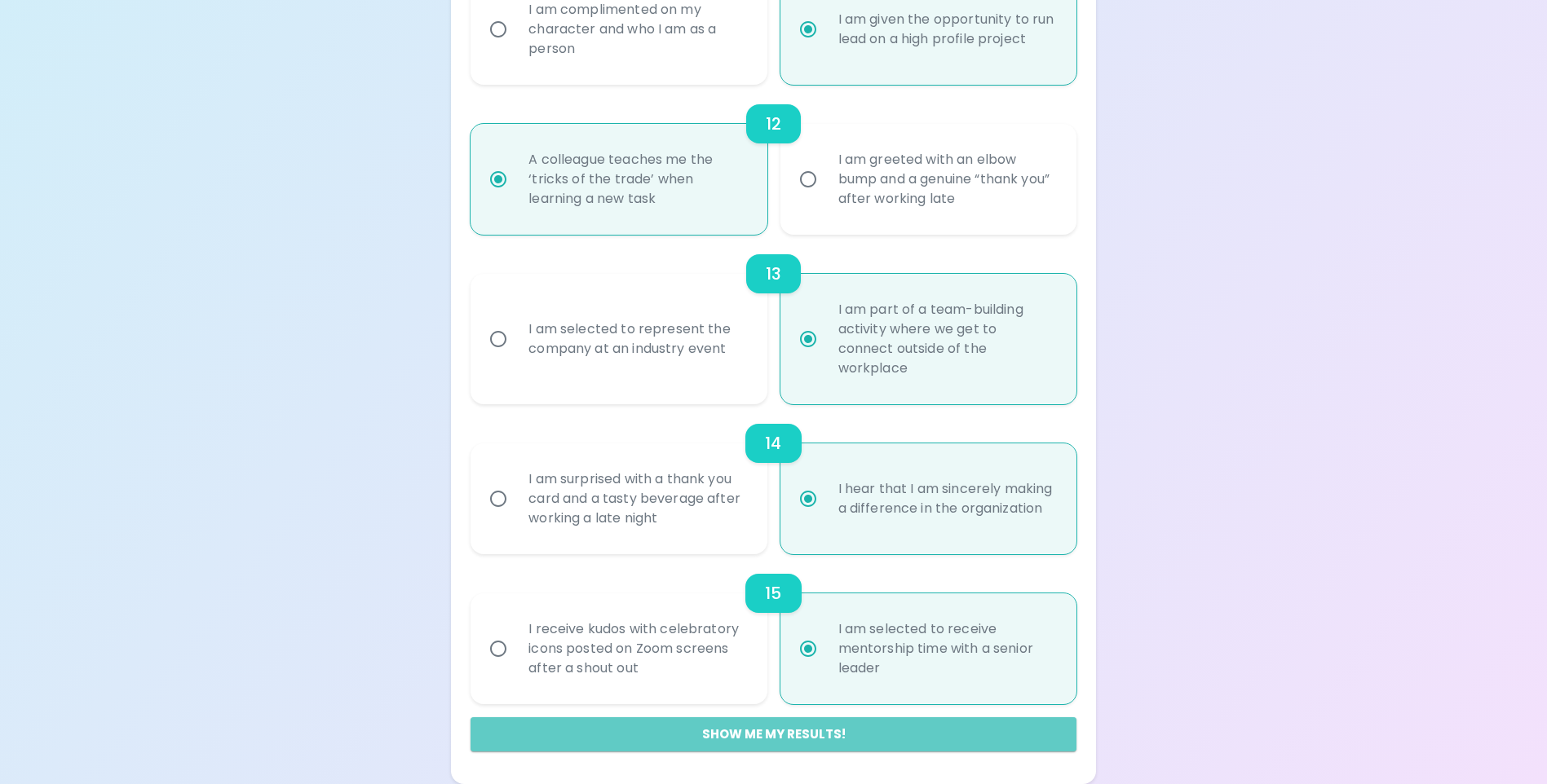
radio input "false"
radio input "true"
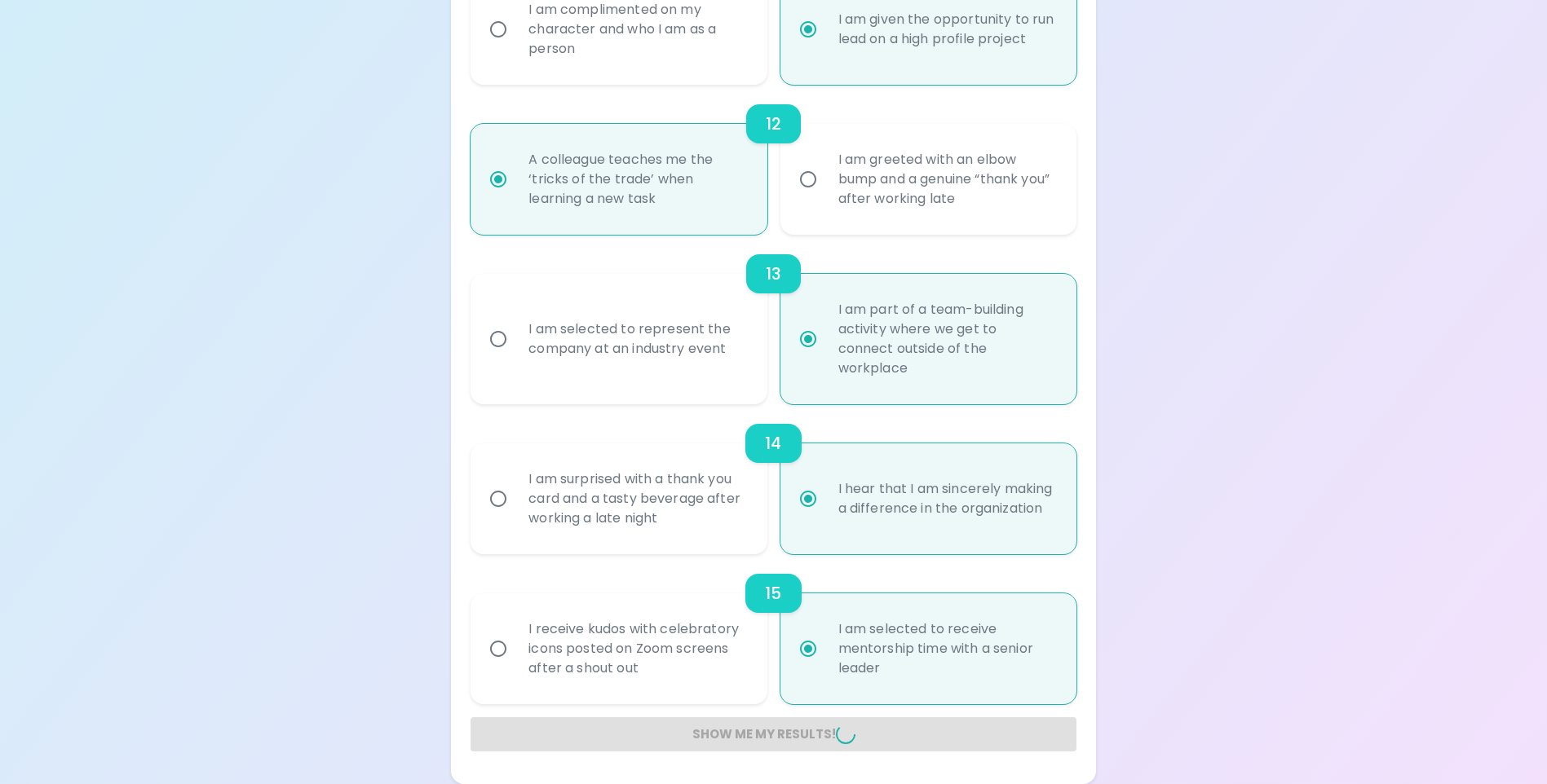
radio input "false"
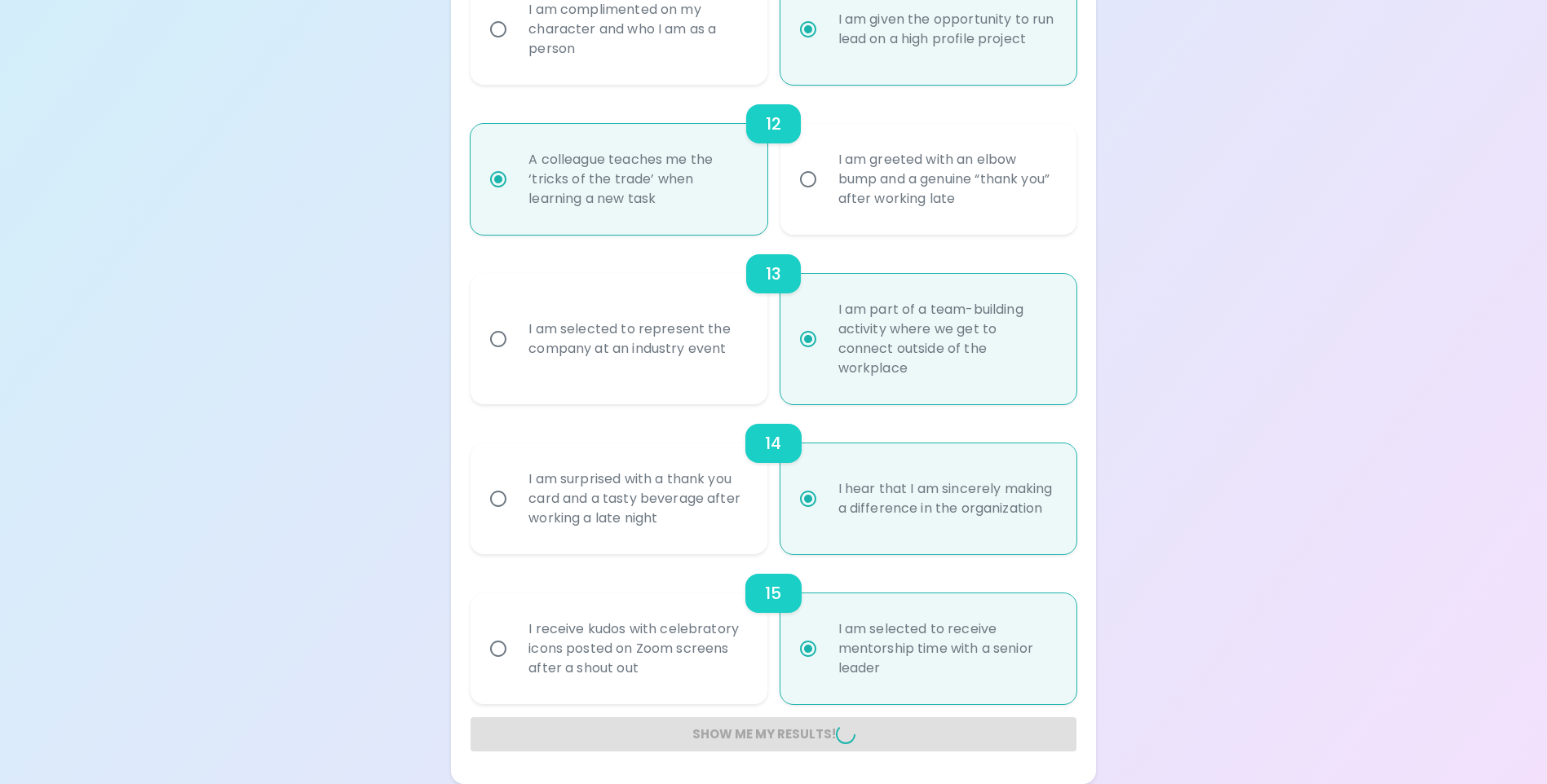
radio input "false"
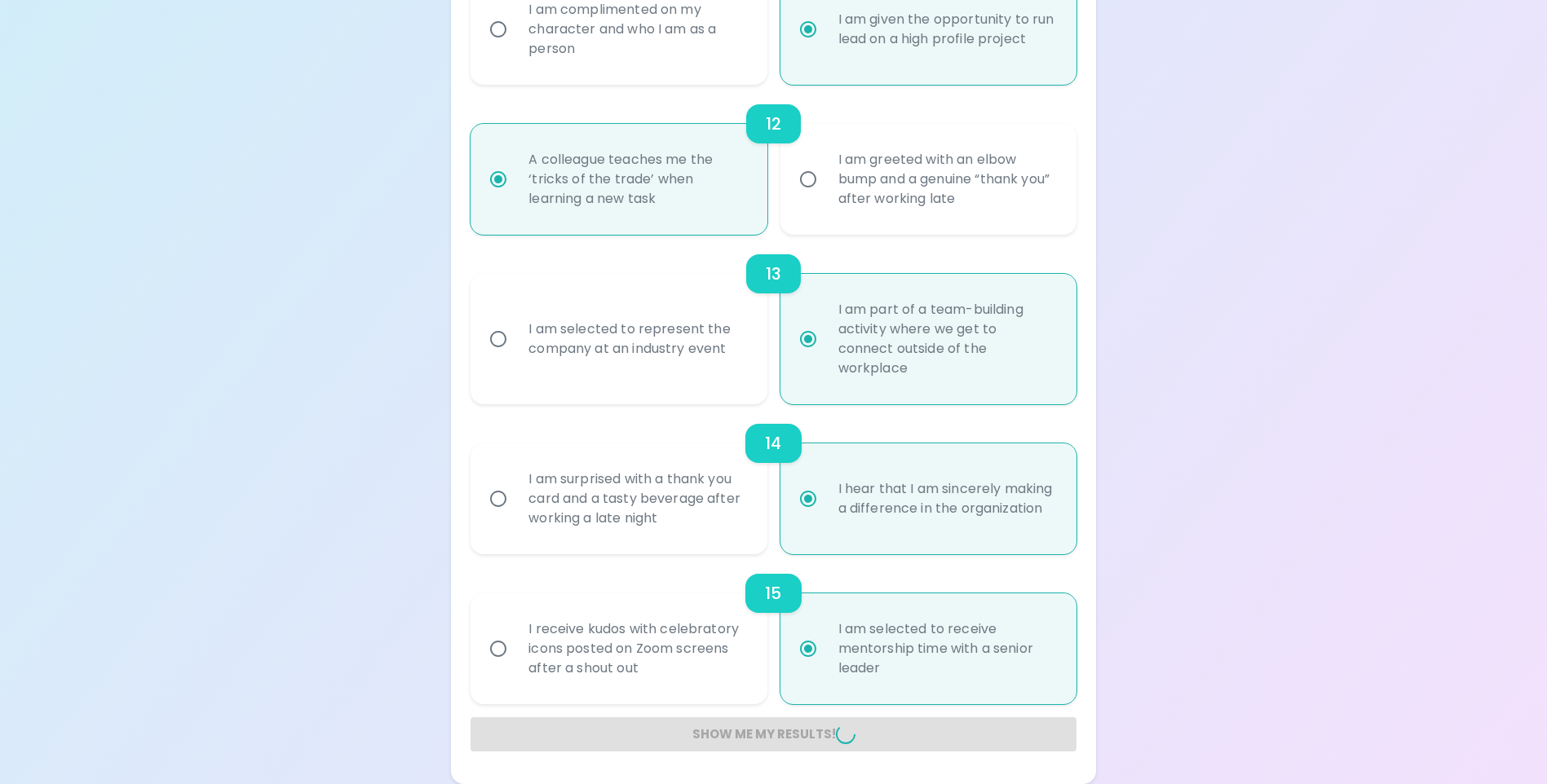
radio input "false"
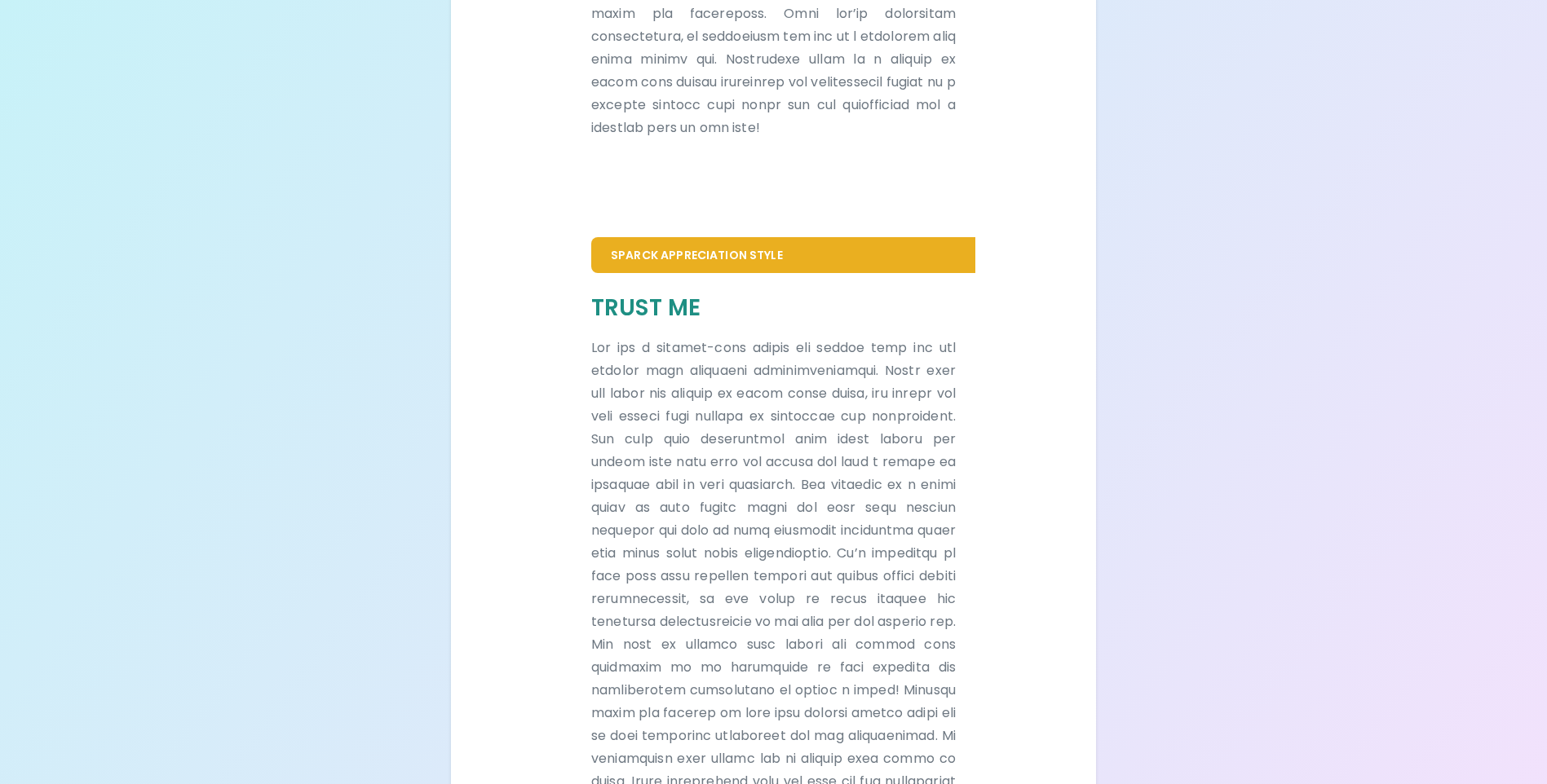
scroll to position [965, 0]
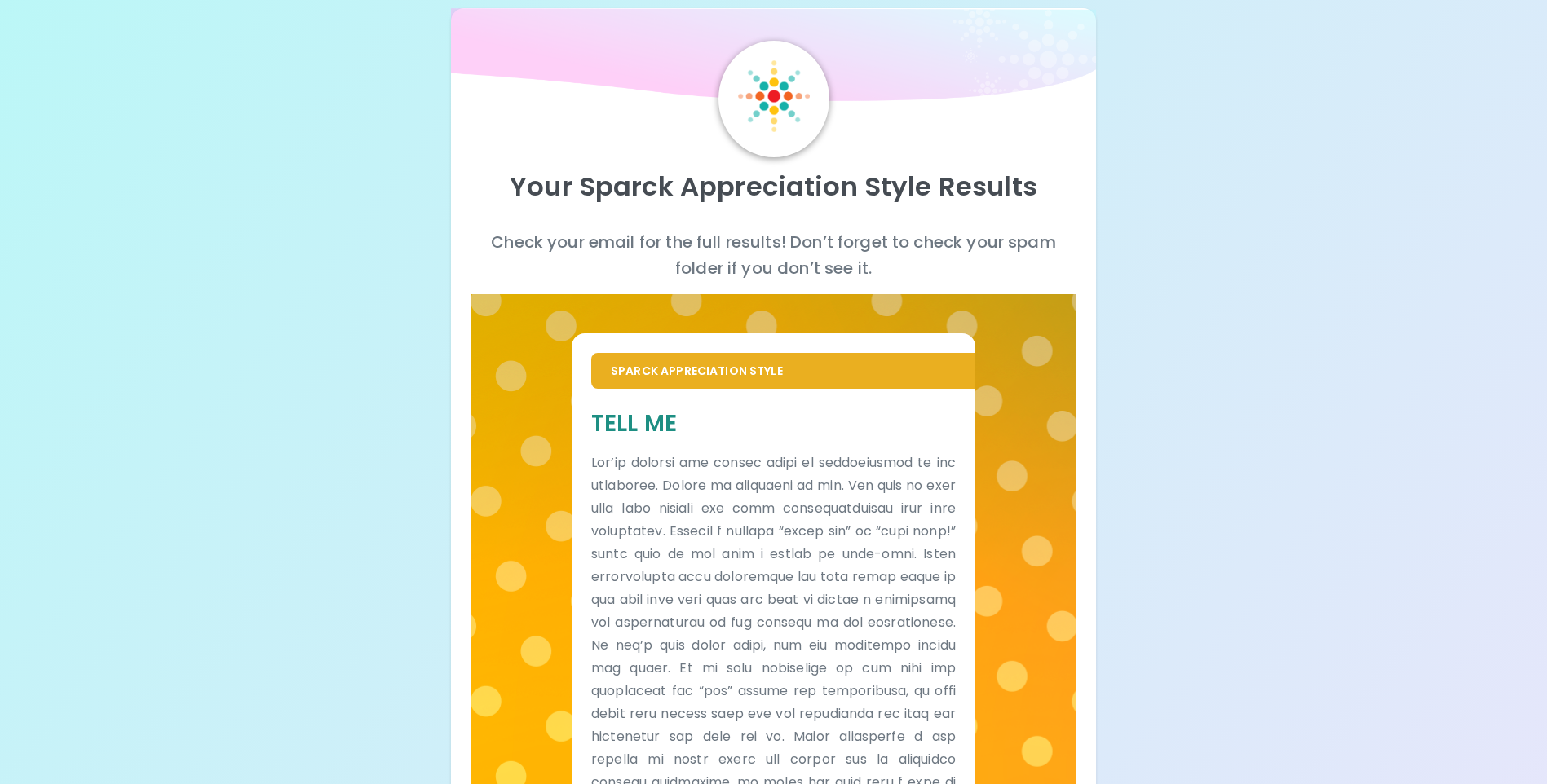
scroll to position [0, 0]
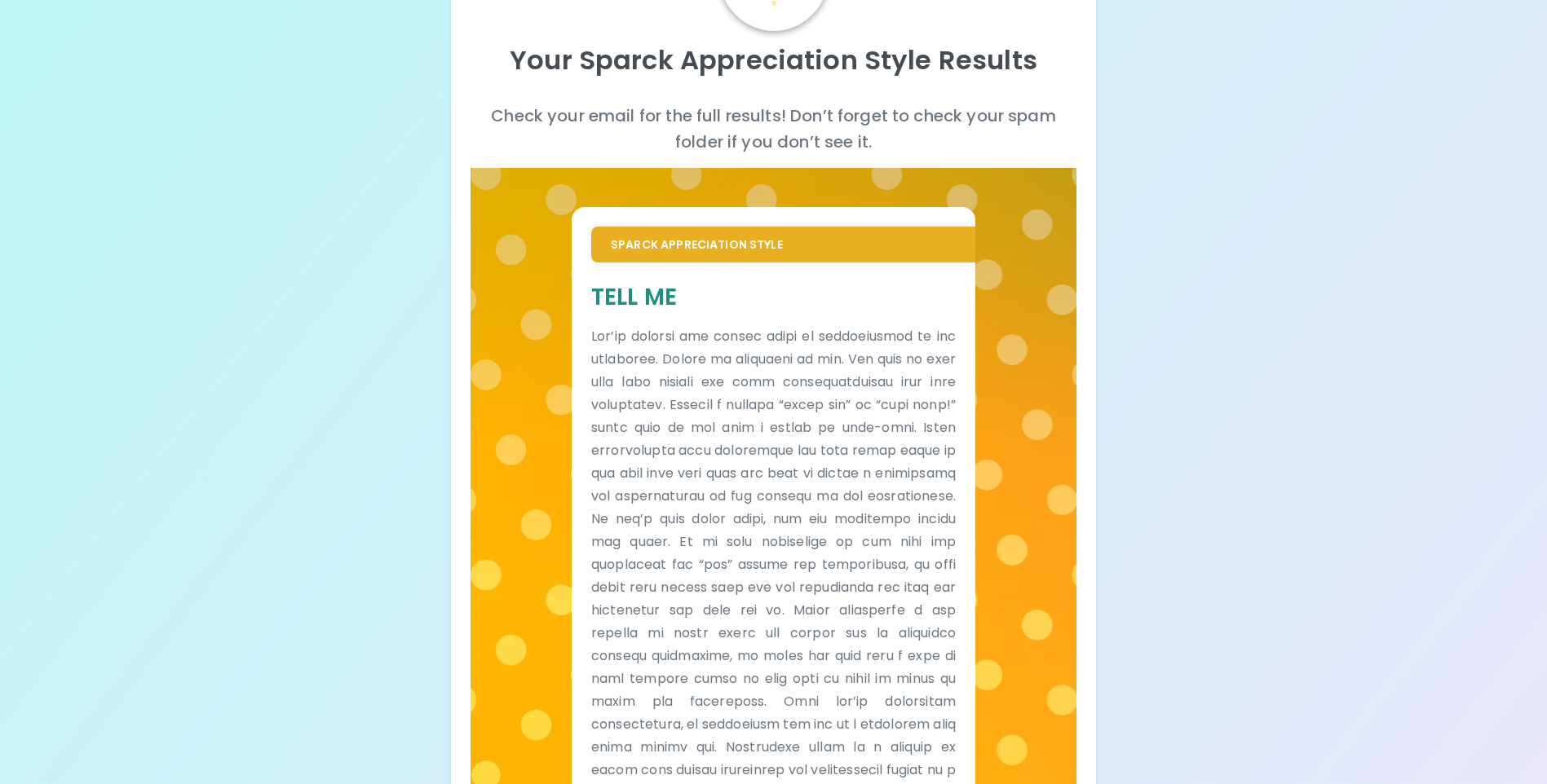
scroll to position [150, 0]
